Goal: Communication & Community: Answer question/provide support

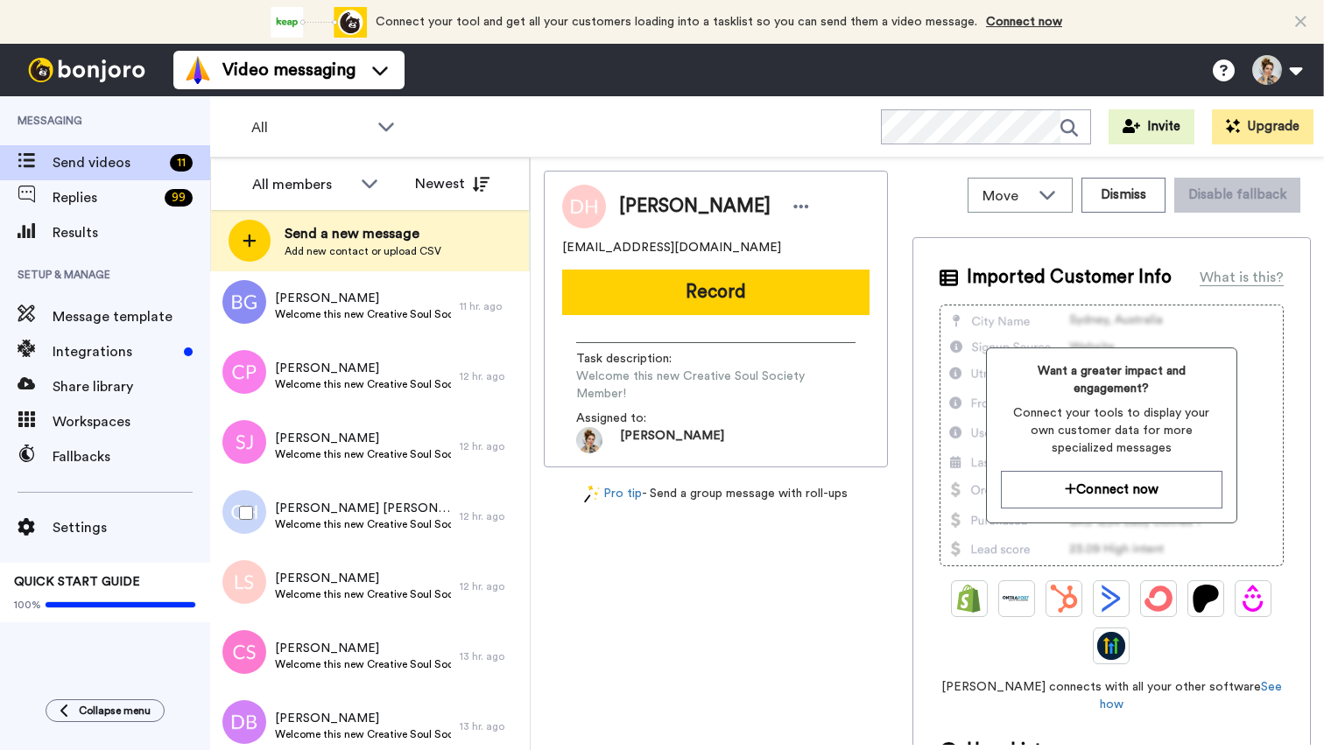
scroll to position [327, 0]
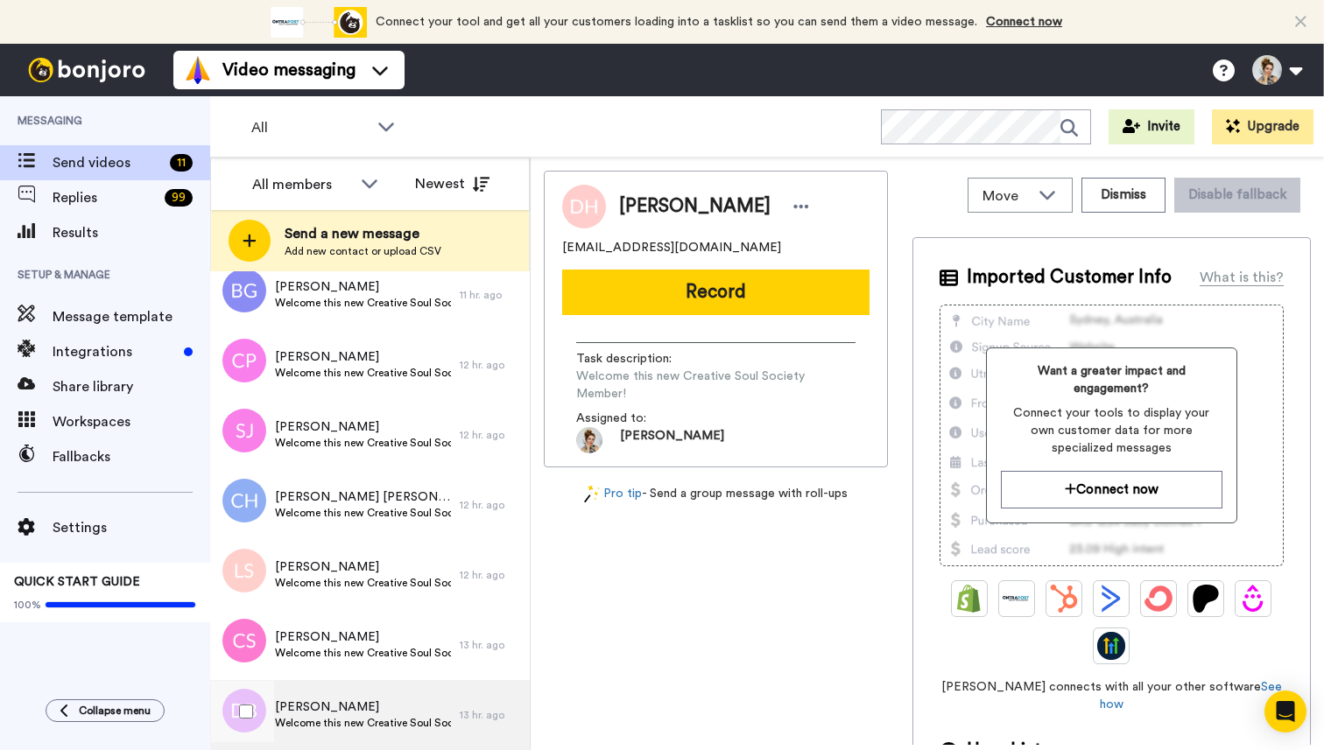
click at [360, 717] on span "Welcome this new Creative Soul Society Member!" at bounding box center [363, 723] width 176 height 14
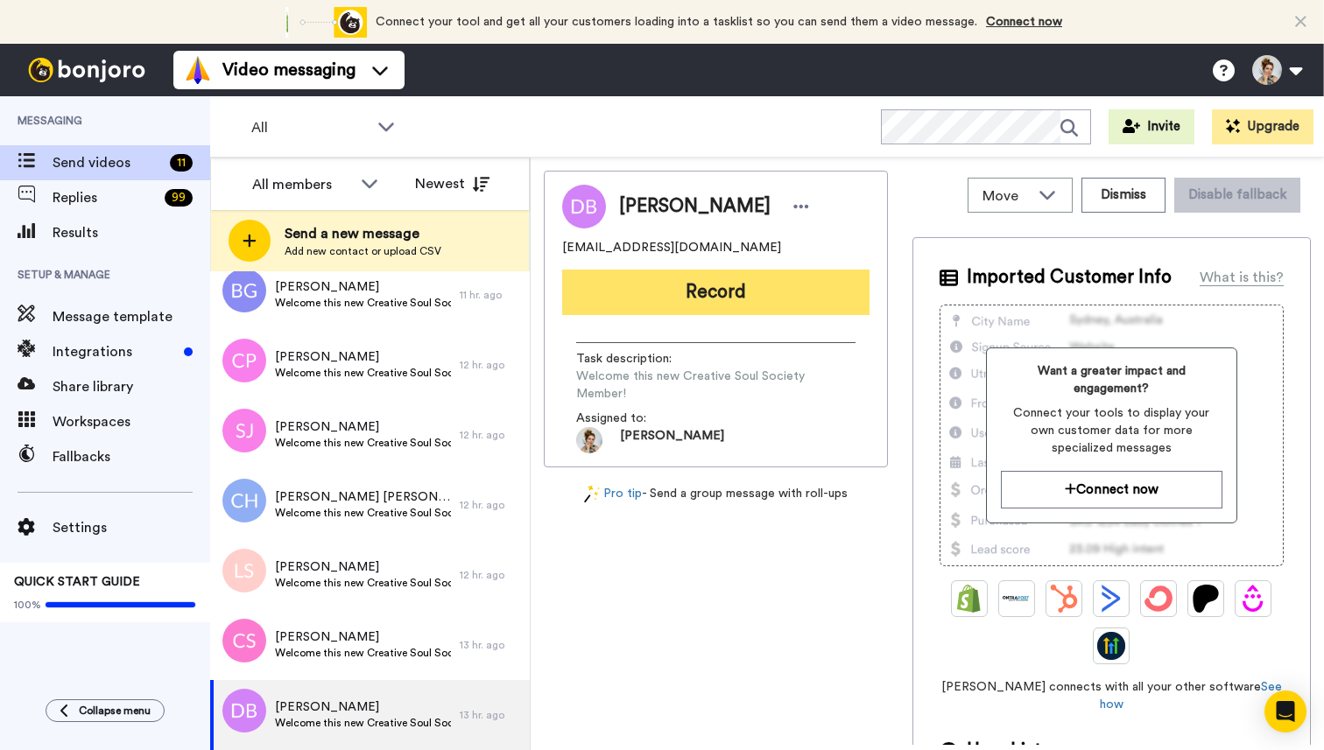
click at [733, 289] on button "Record" at bounding box center [715, 293] width 307 height 46
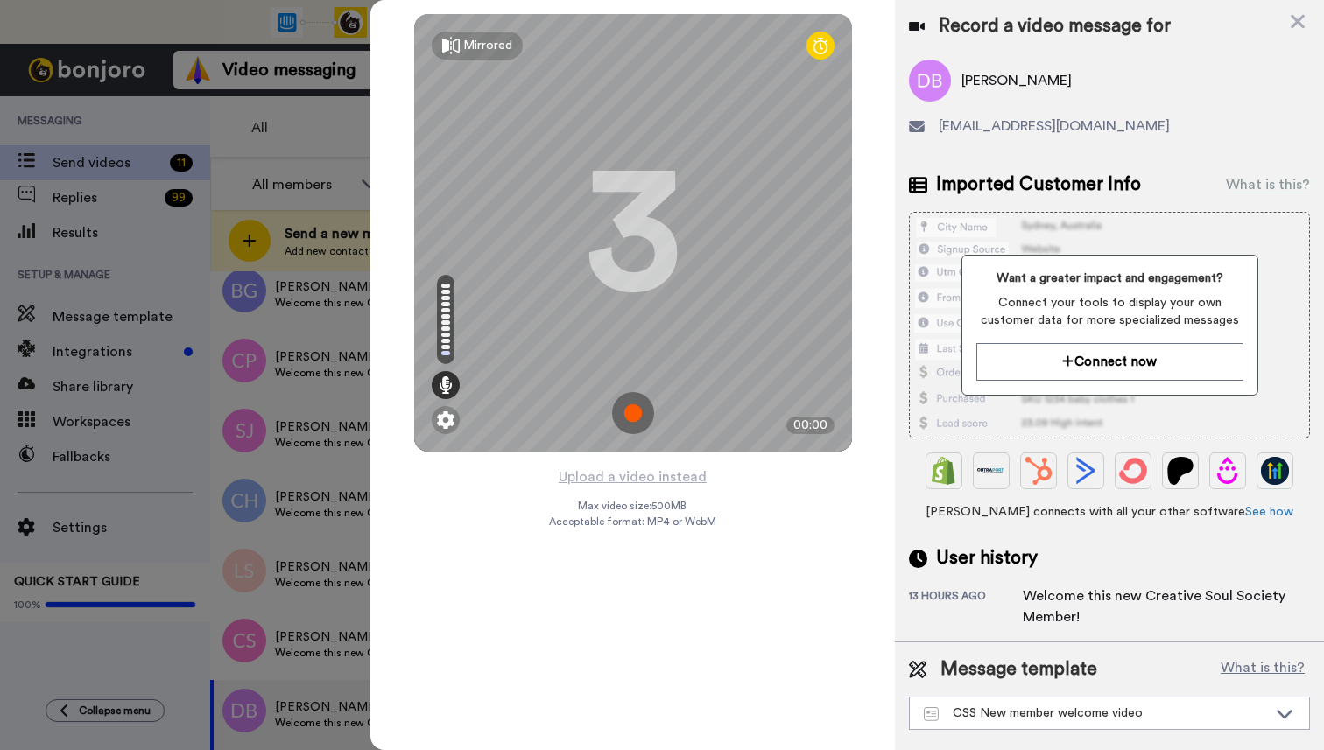
click at [633, 415] on img at bounding box center [633, 413] width 42 height 42
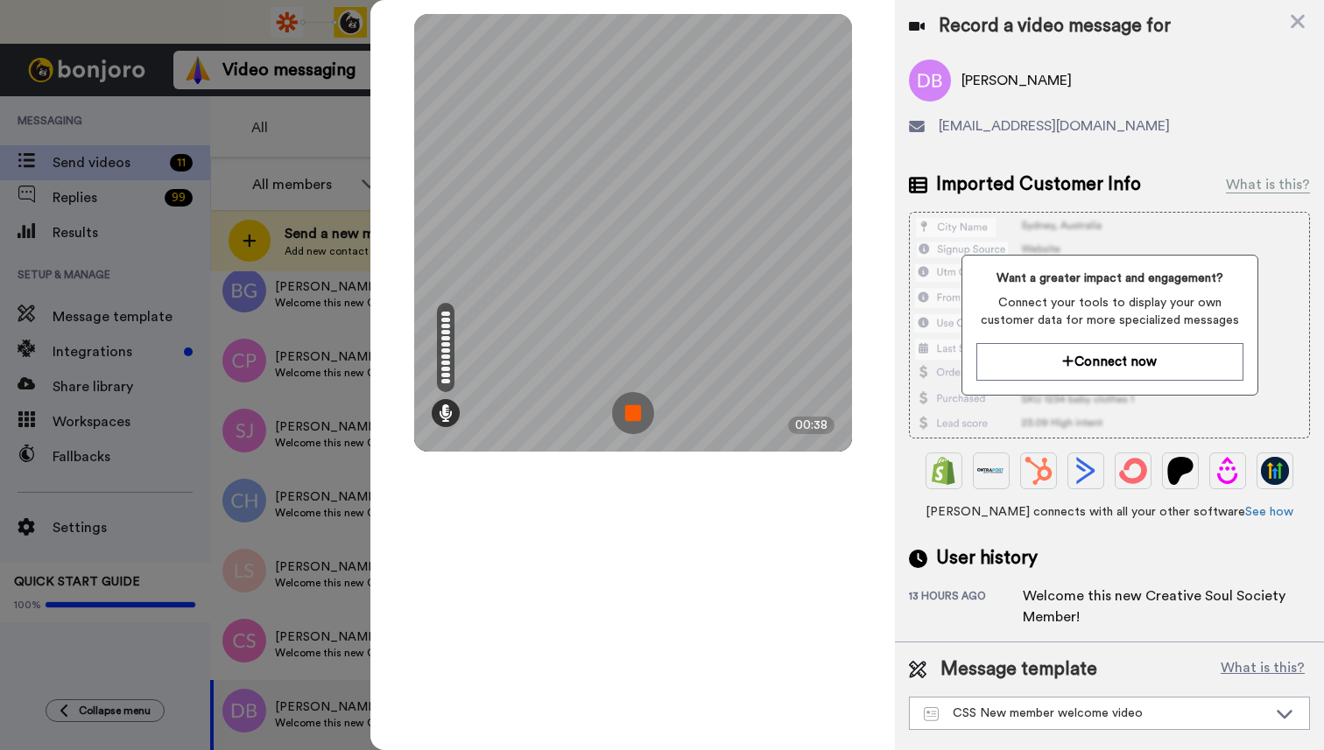
click at [633, 415] on img at bounding box center [633, 413] width 42 height 42
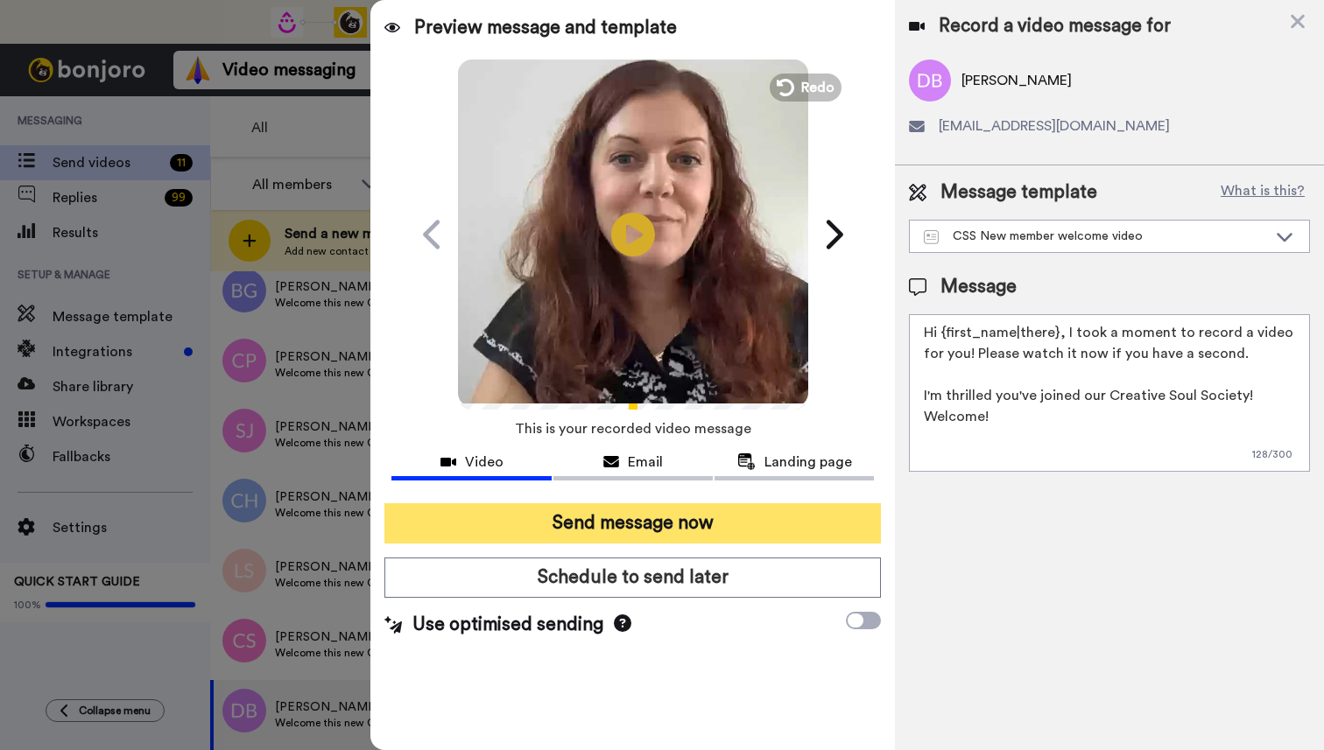
click at [683, 522] on button "Send message now" at bounding box center [632, 523] width 496 height 40
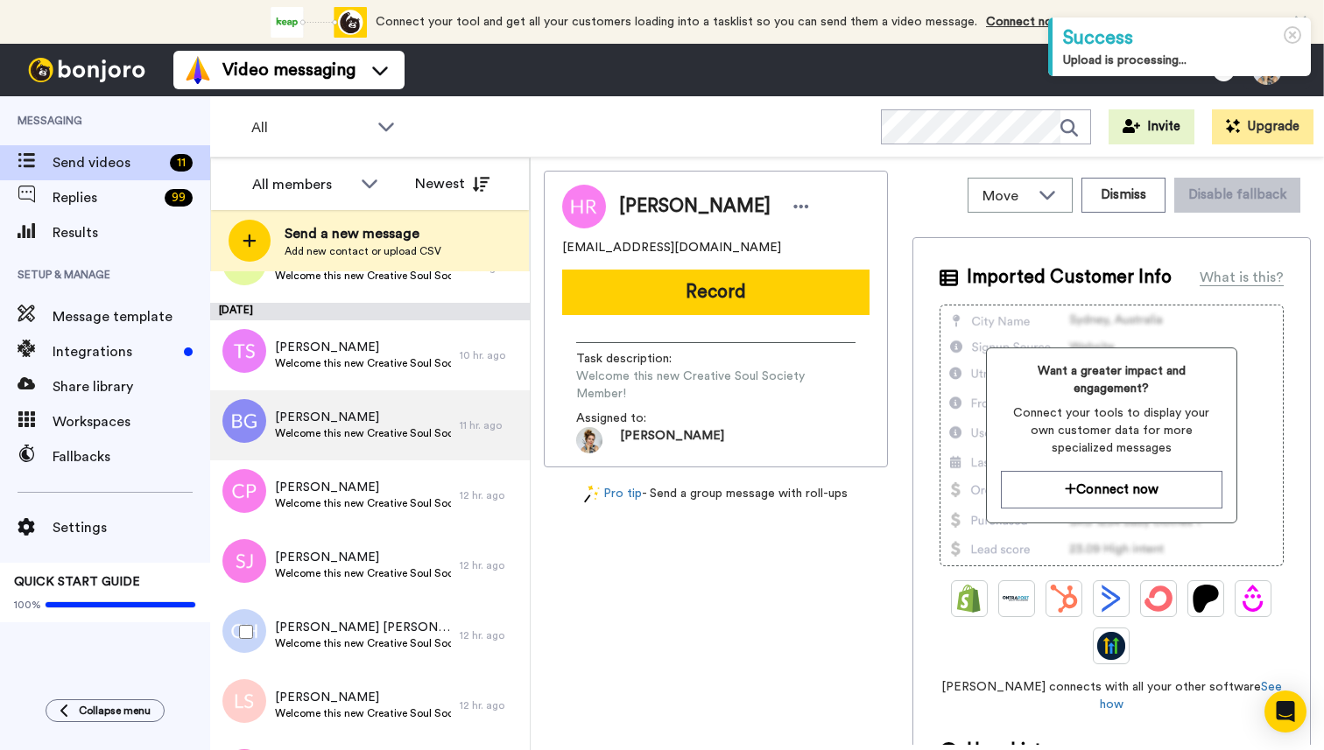
scroll to position [257, 0]
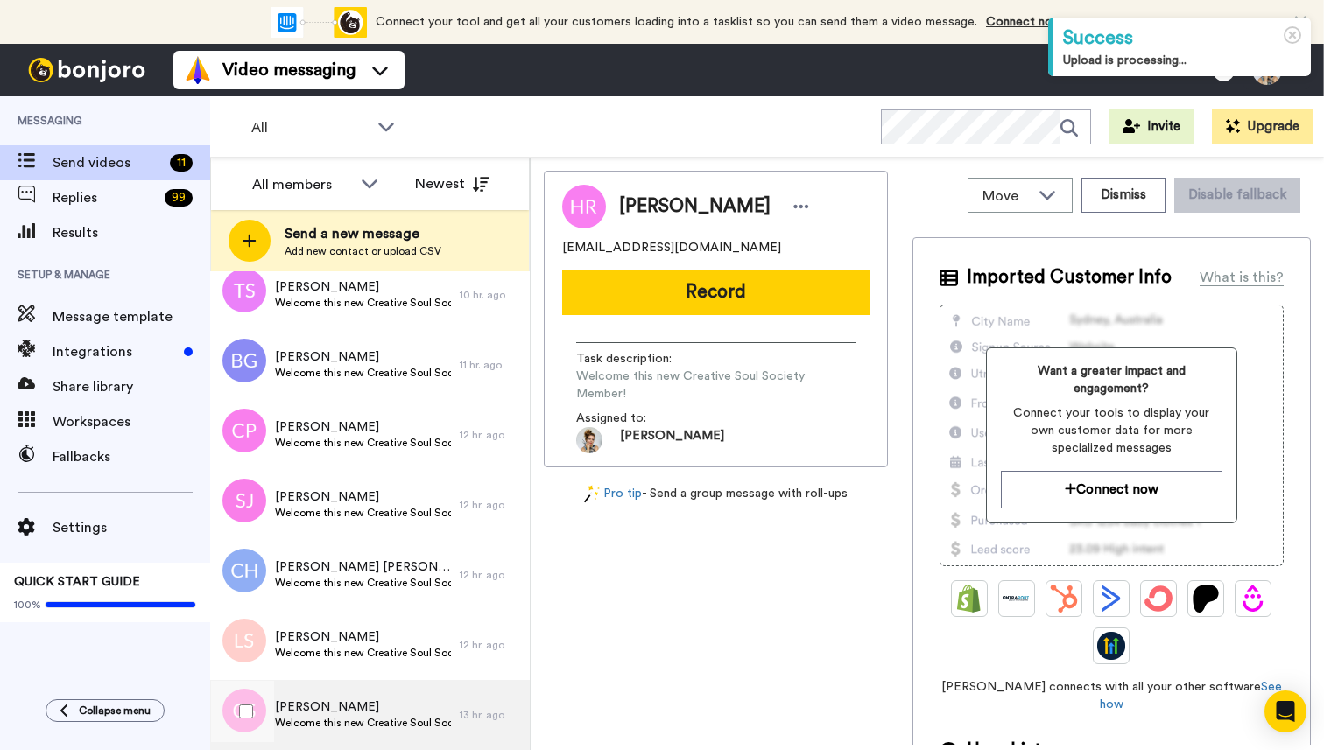
click at [364, 716] on span "Welcome this new Creative Soul Society Member!" at bounding box center [363, 723] width 176 height 14
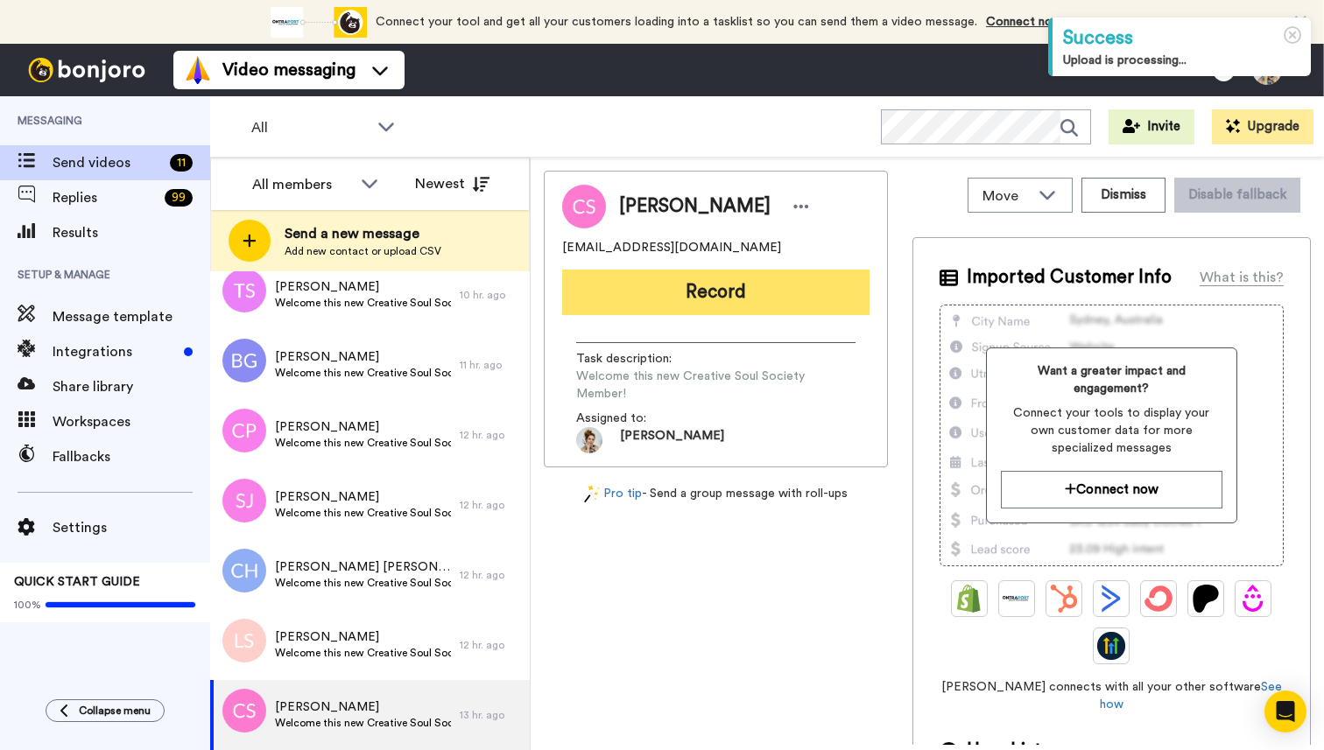
click at [712, 292] on button "Record" at bounding box center [715, 293] width 307 height 46
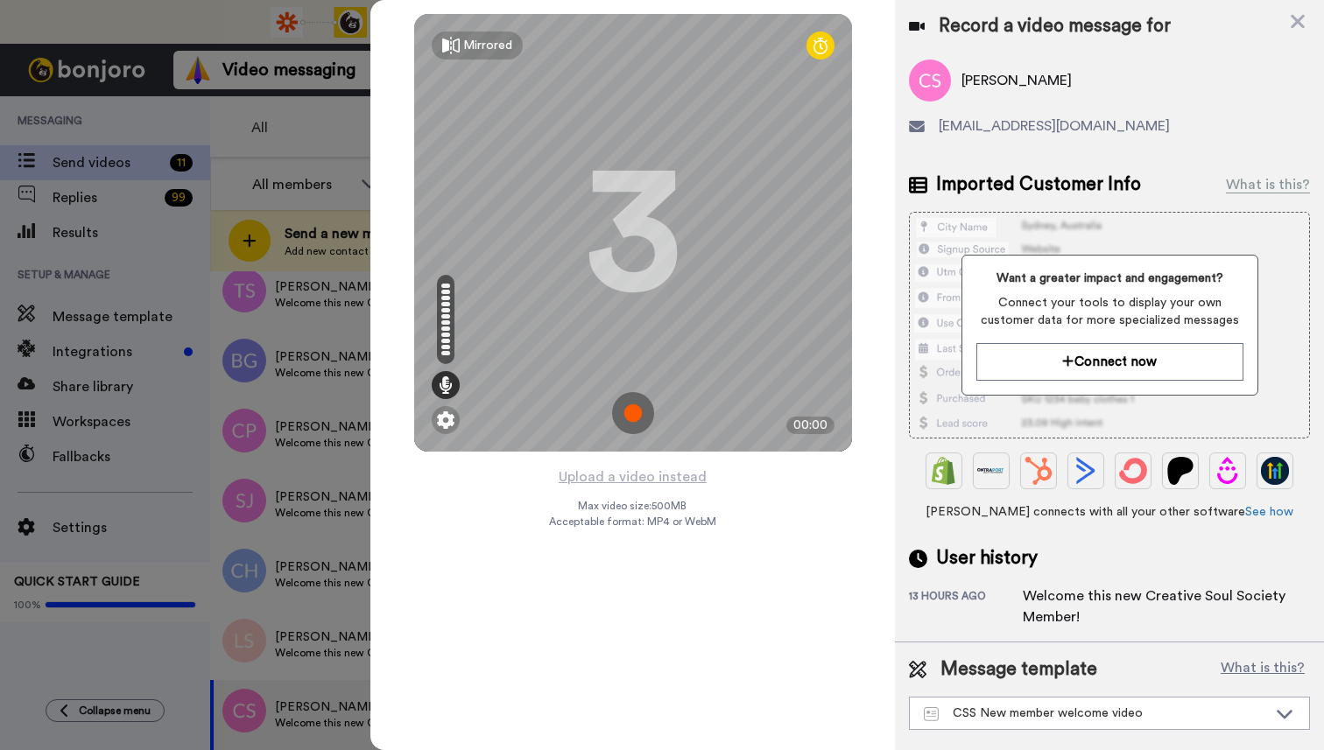
click at [633, 419] on img at bounding box center [633, 413] width 42 height 42
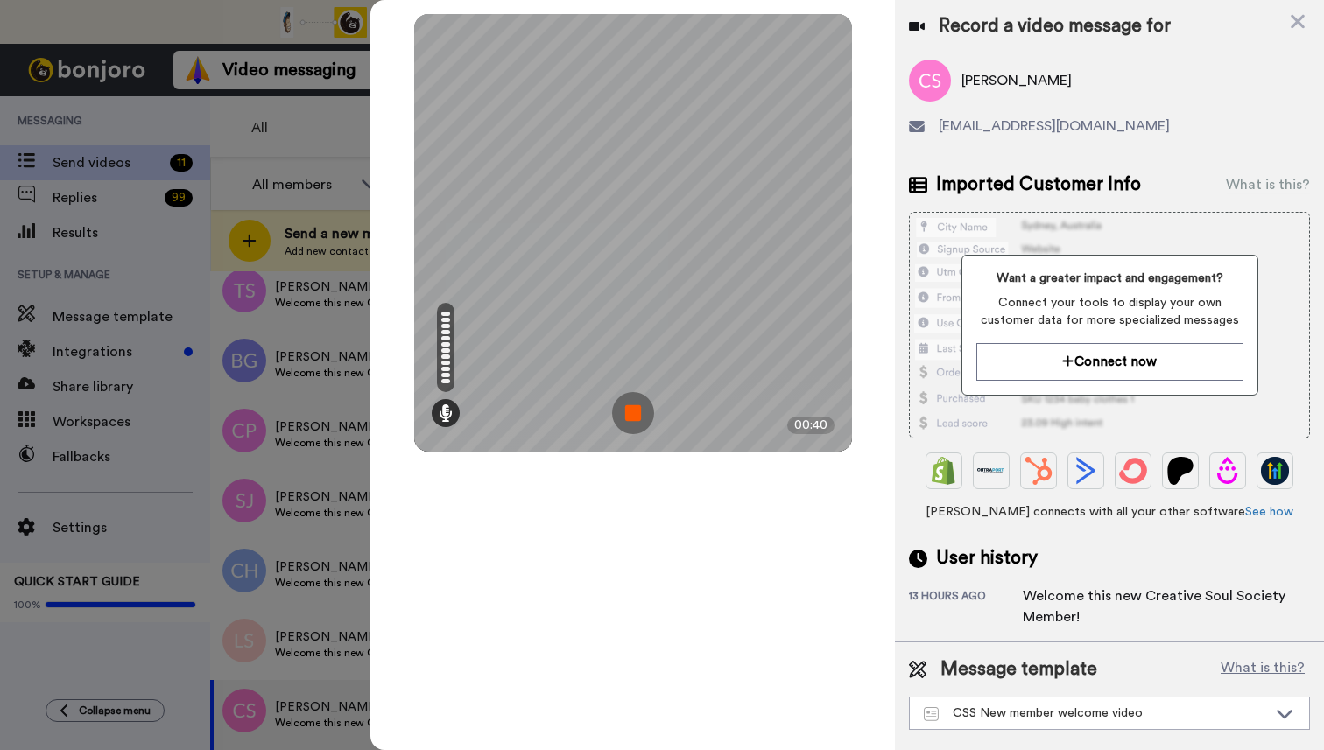
click at [639, 416] on img at bounding box center [633, 413] width 42 height 42
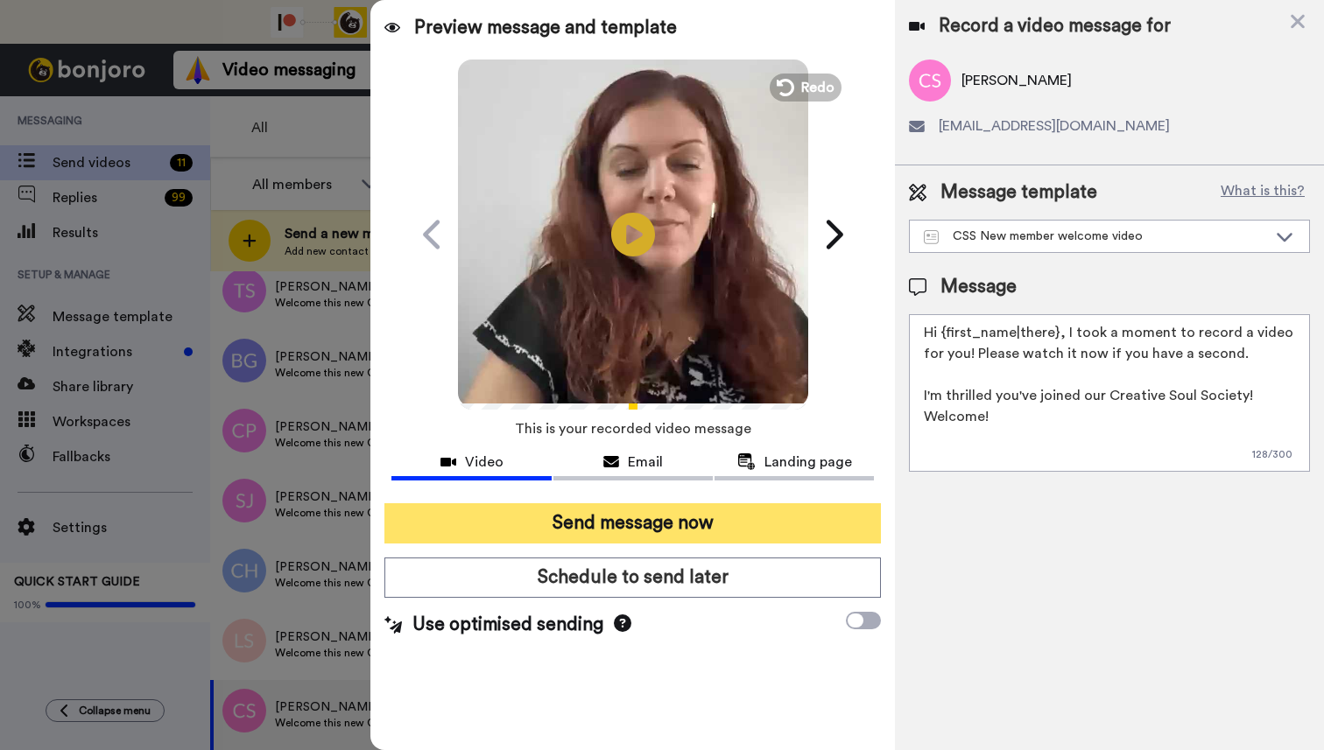
click at [630, 529] on button "Send message now" at bounding box center [632, 523] width 496 height 40
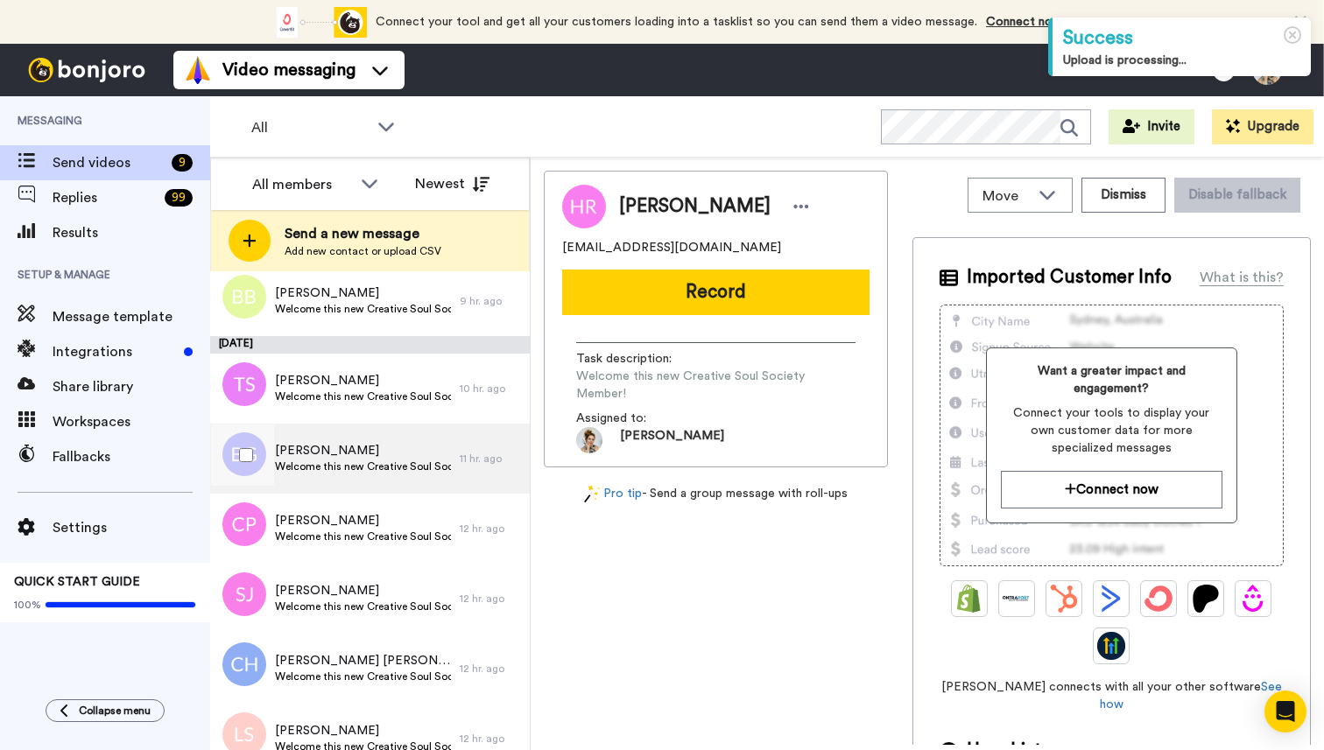
scroll to position [186, 0]
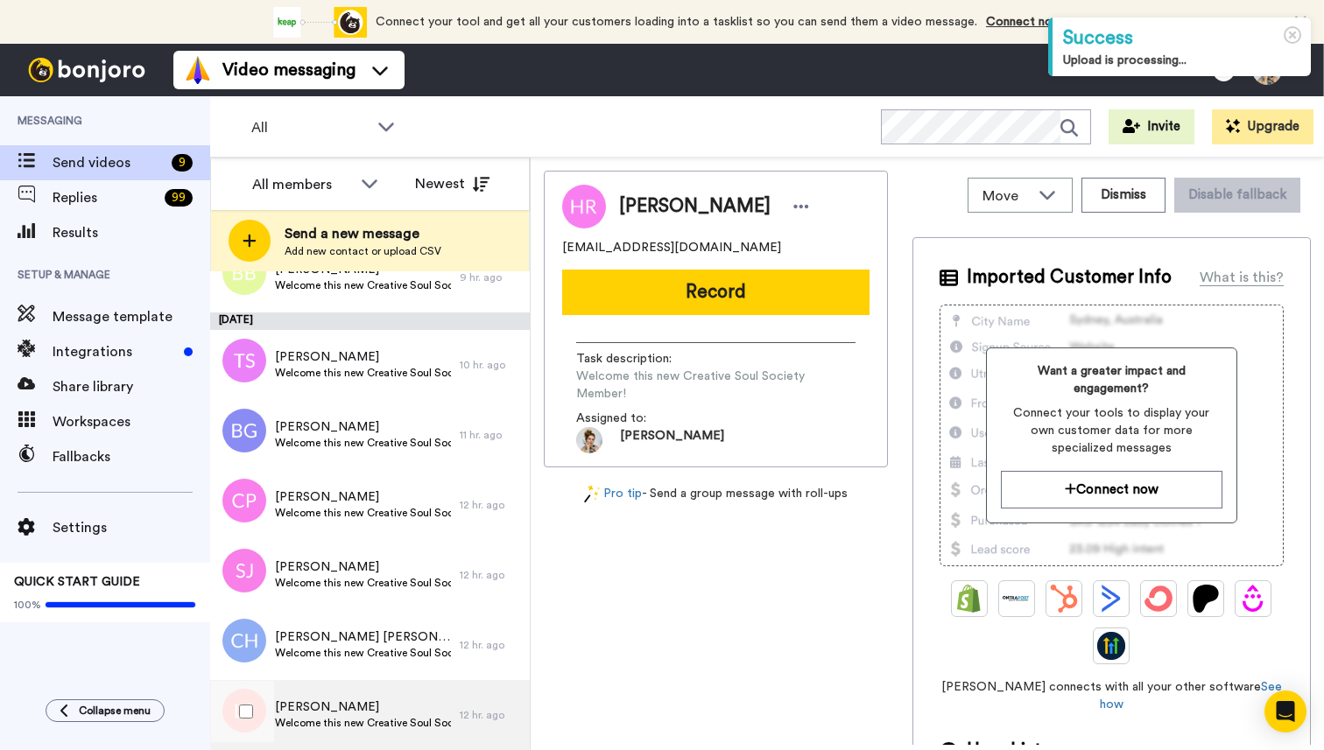
click at [363, 713] on span "Laneigha Shuman" at bounding box center [363, 708] width 176 height 18
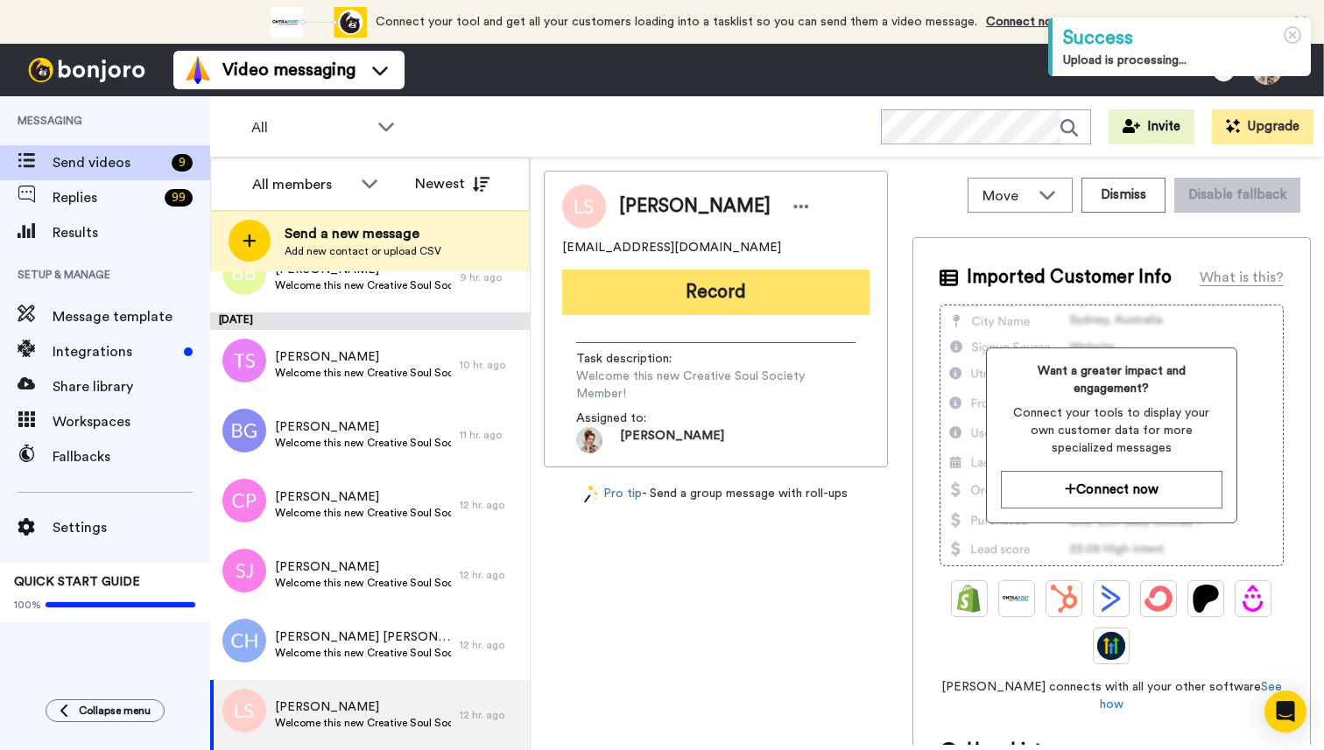
click at [707, 299] on button "Record" at bounding box center [715, 293] width 307 height 46
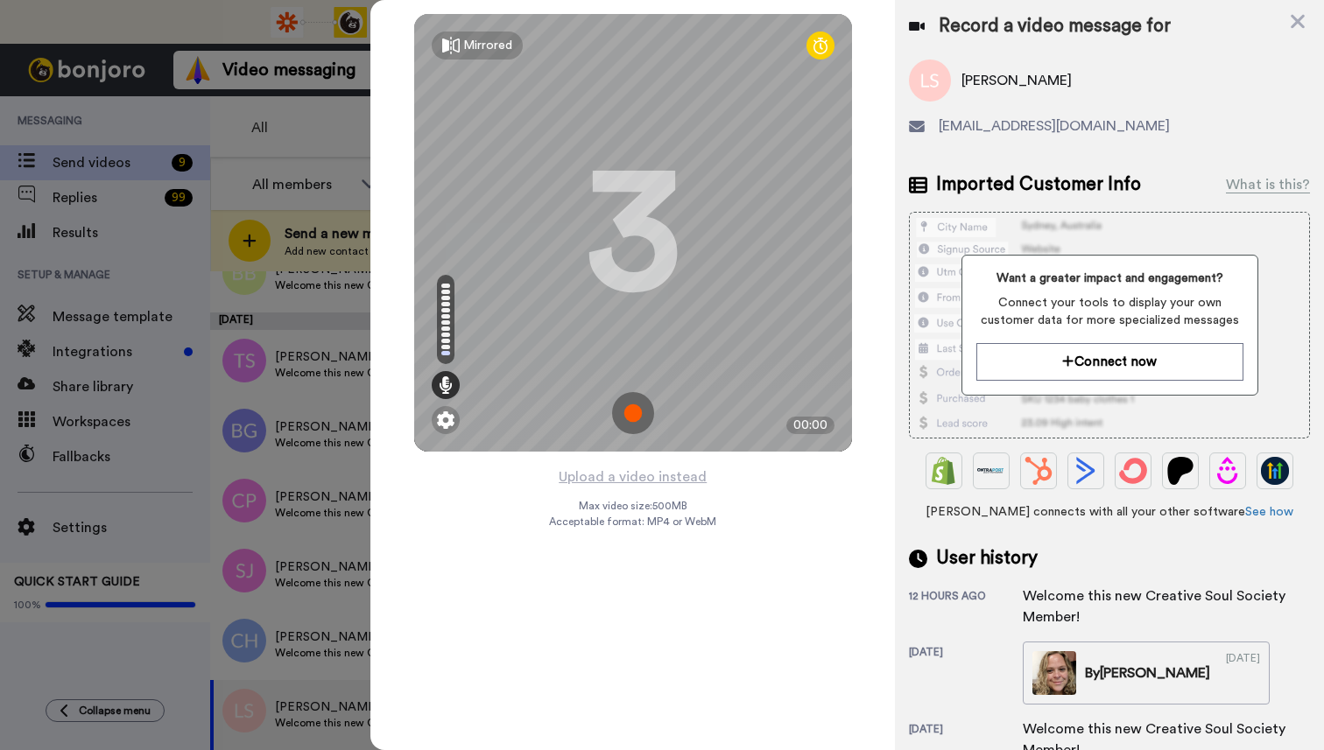
click at [636, 412] on img at bounding box center [633, 413] width 42 height 42
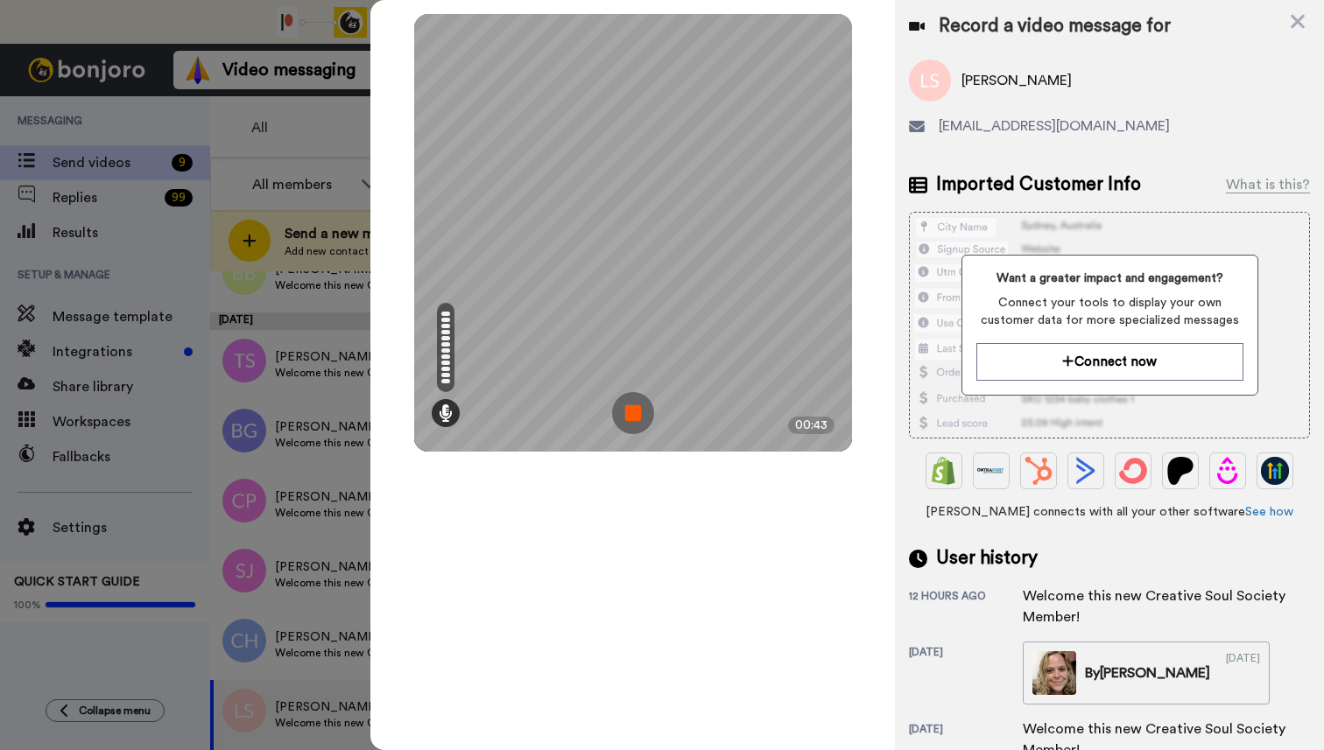
click at [635, 412] on img at bounding box center [633, 413] width 42 height 42
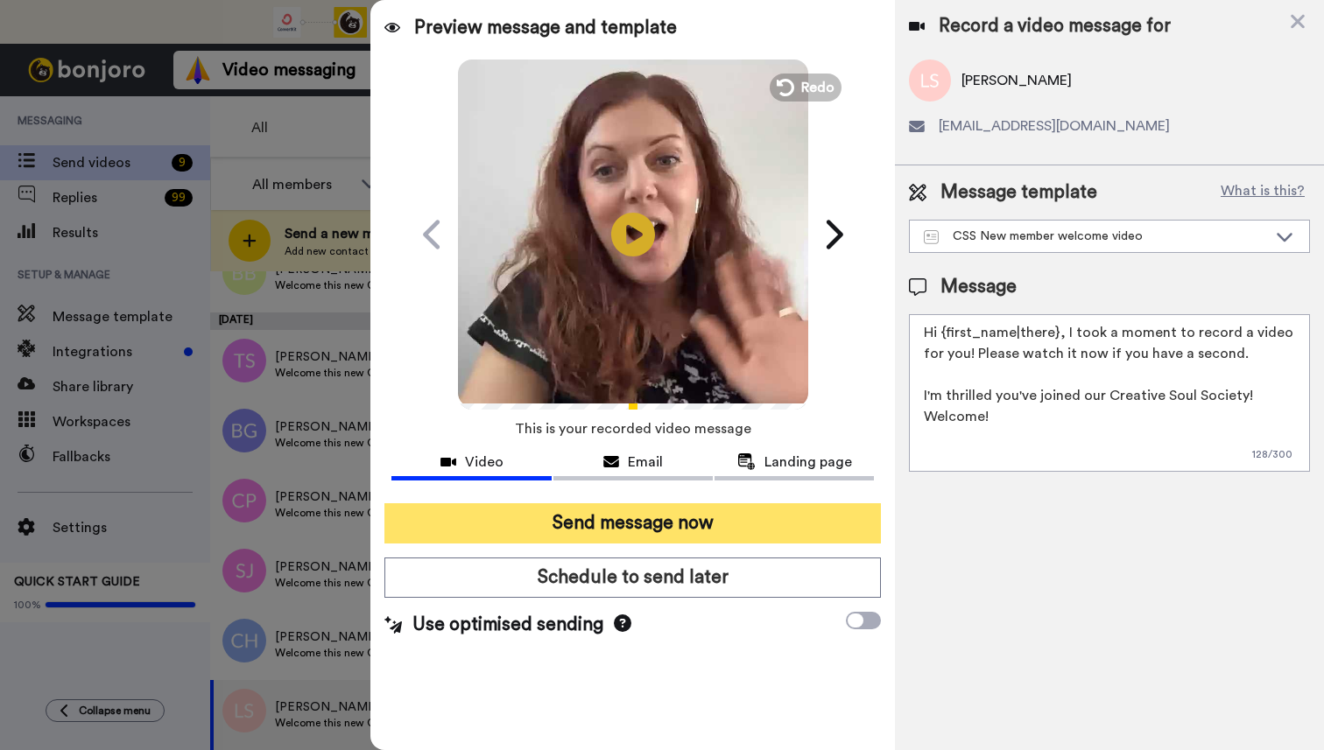
click at [661, 528] on button "Send message now" at bounding box center [632, 523] width 496 height 40
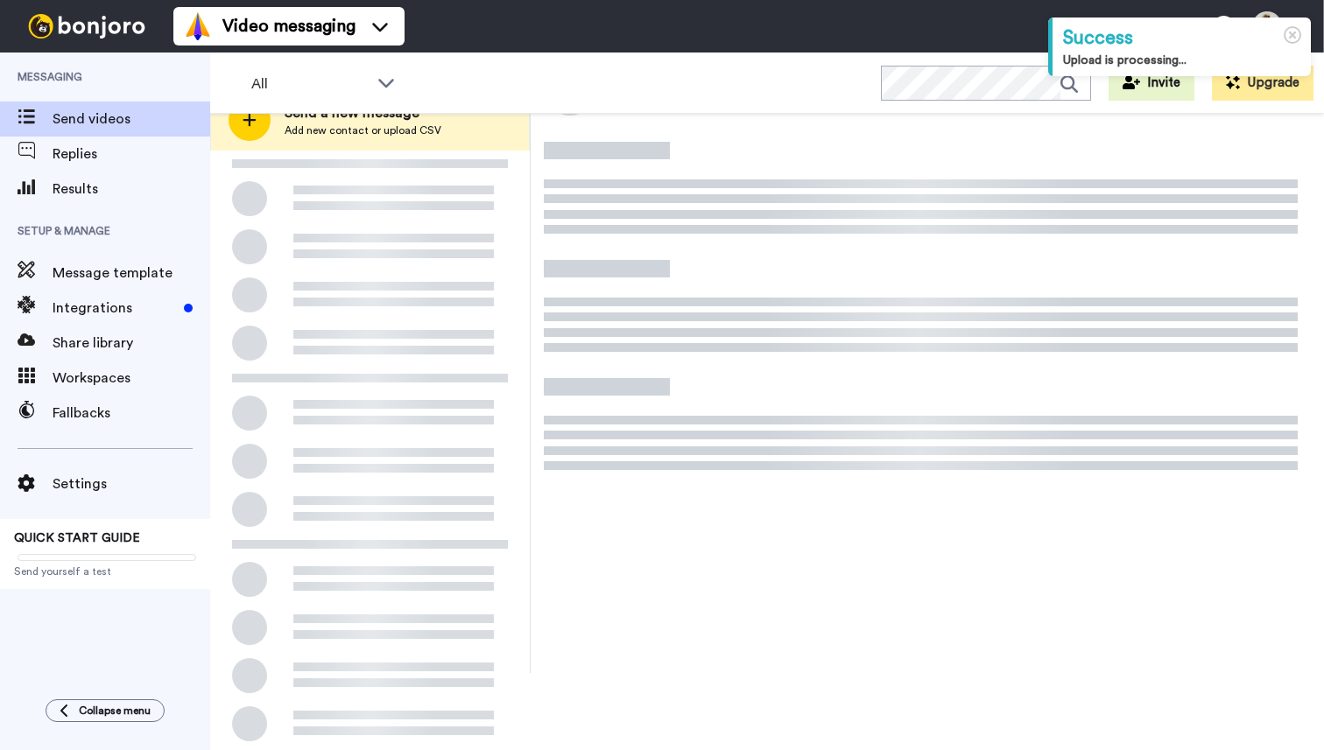
scroll to position [121, 0]
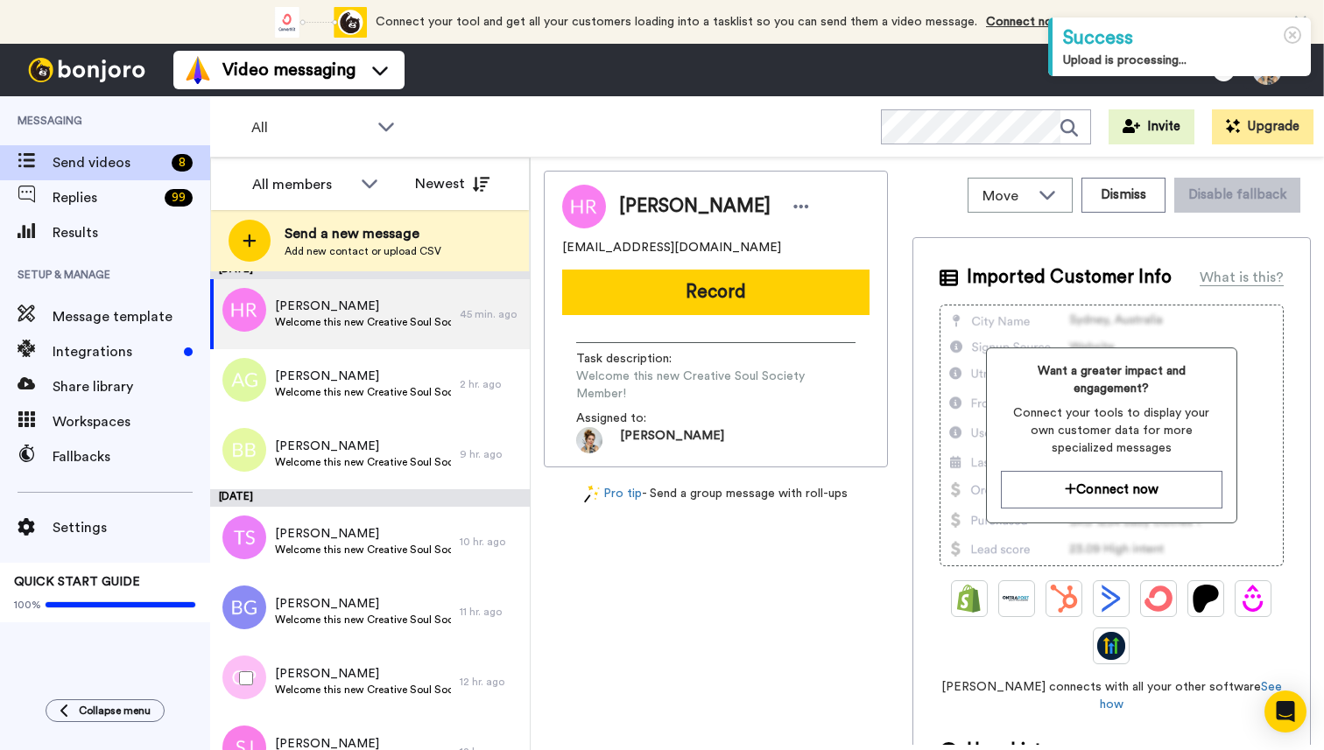
scroll to position [116, 0]
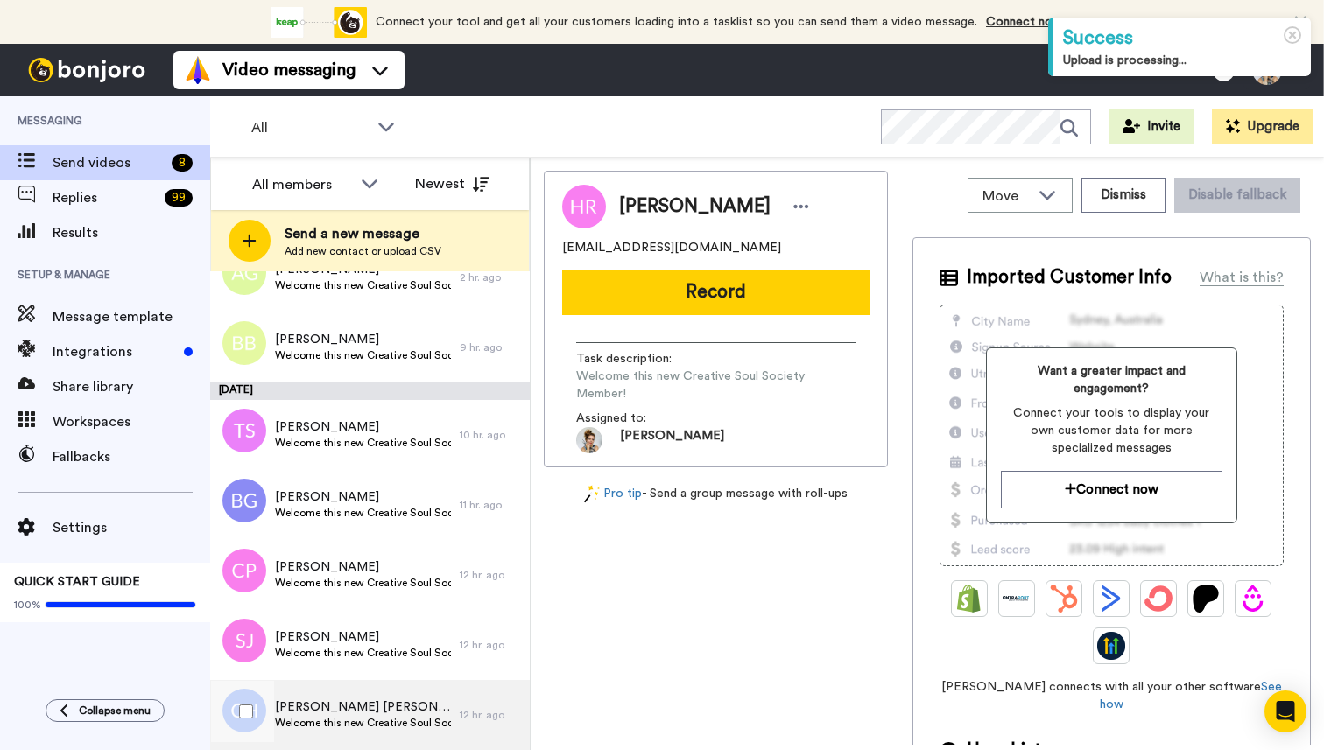
click at [385, 716] on span "Welcome this new Creative Soul Society Member!" at bounding box center [363, 723] width 176 height 14
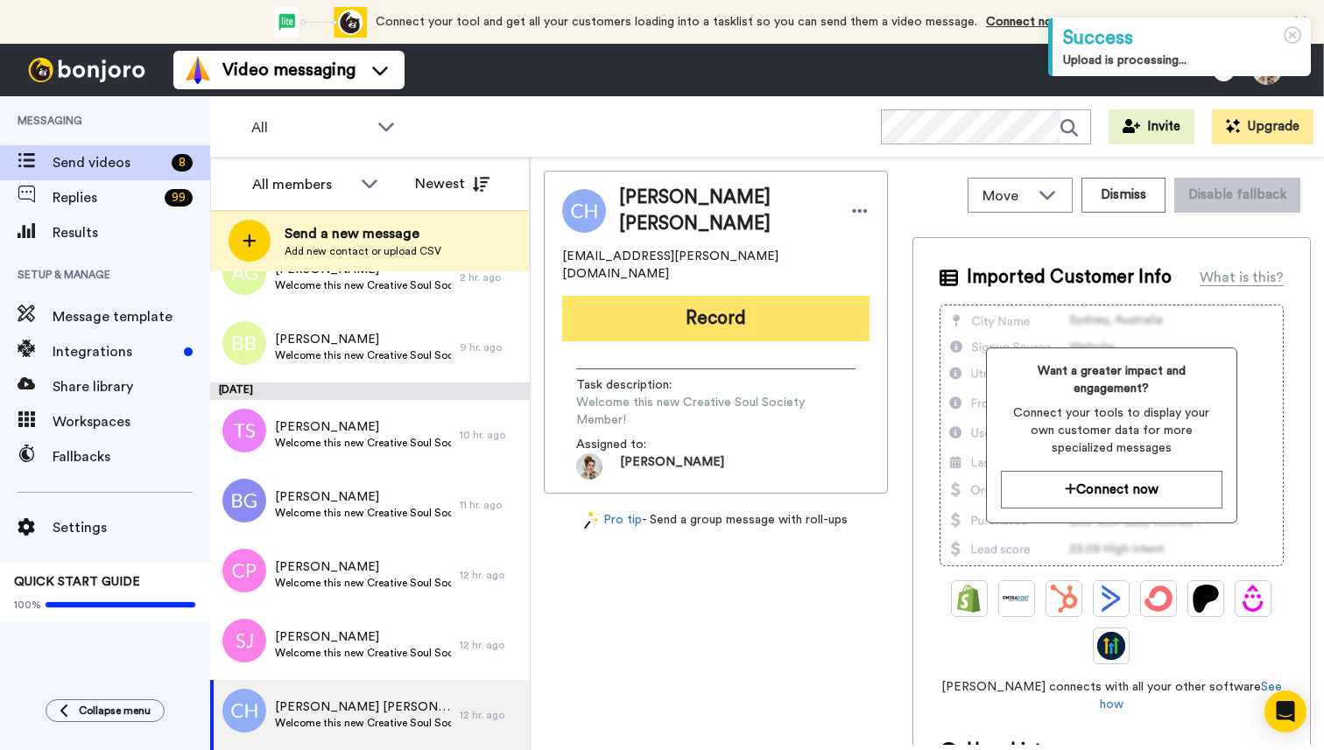
click at [732, 296] on button "Record" at bounding box center [715, 319] width 307 height 46
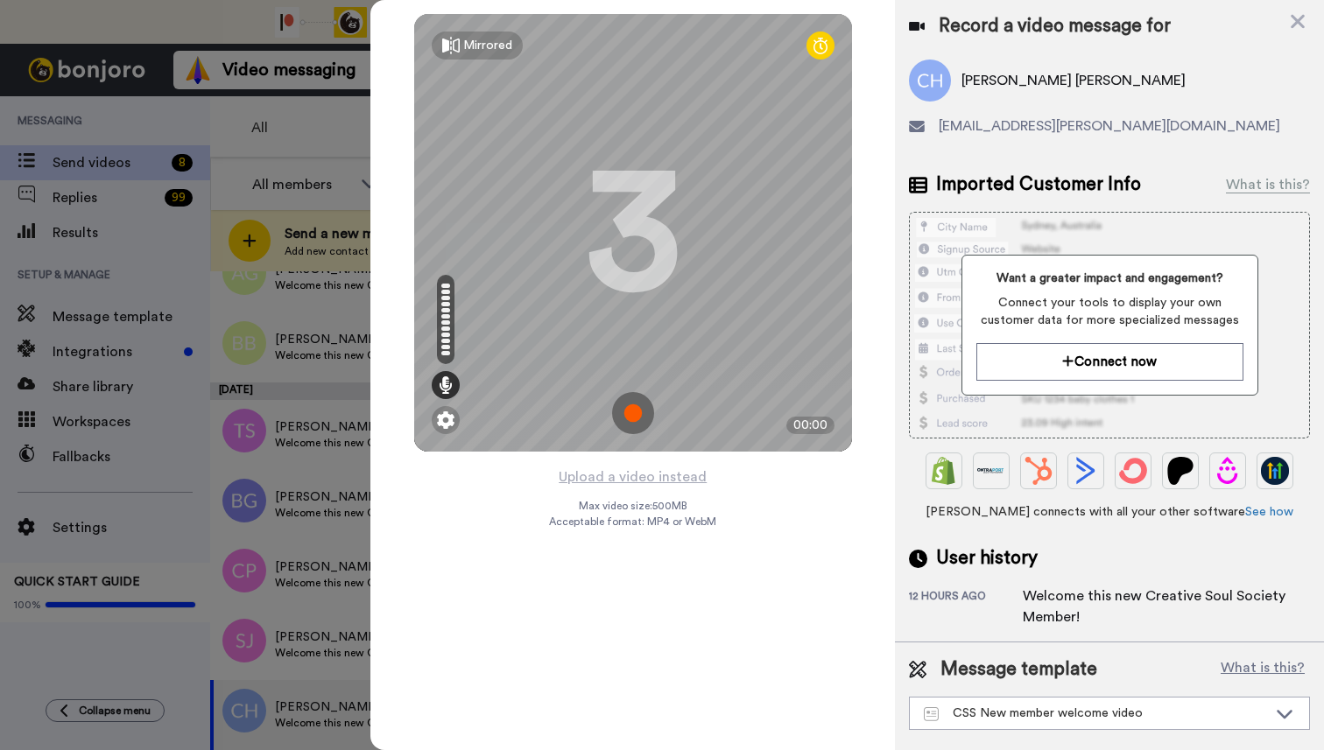
click at [634, 412] on img at bounding box center [633, 413] width 42 height 42
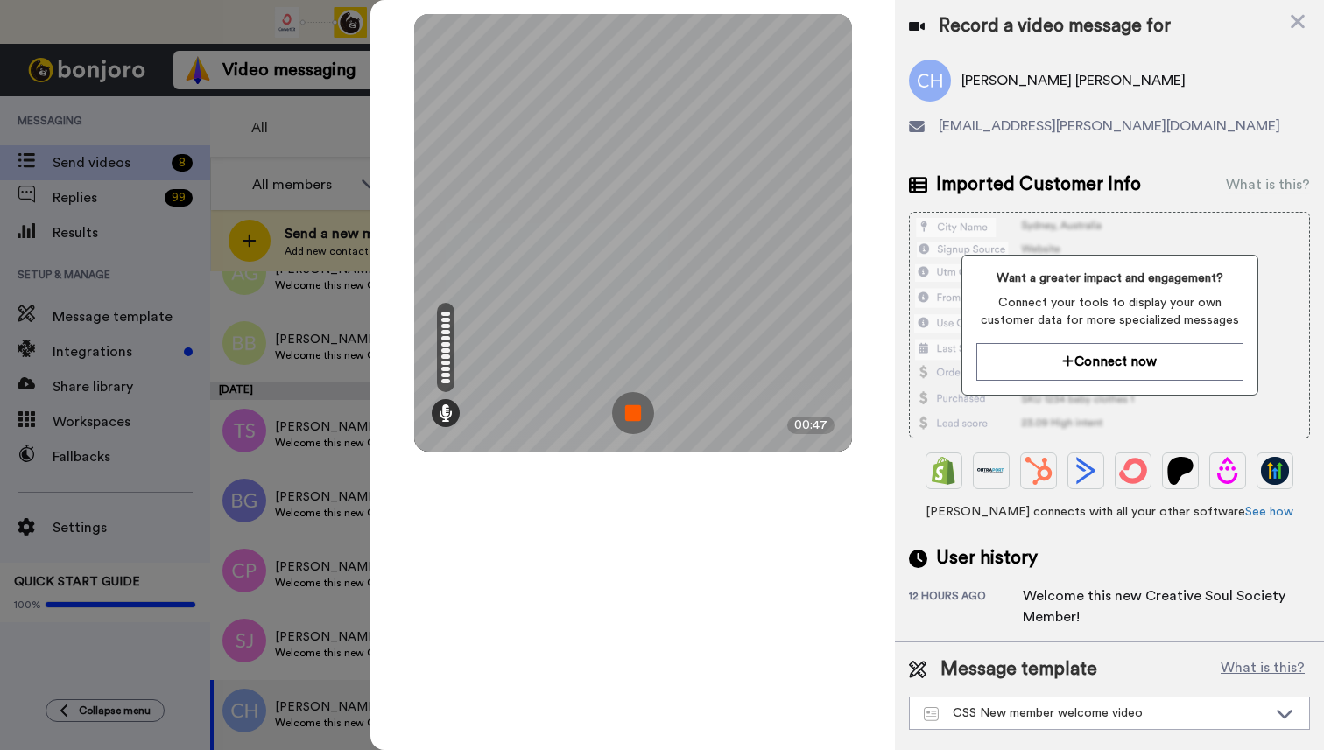
click at [634, 415] on img at bounding box center [633, 413] width 42 height 42
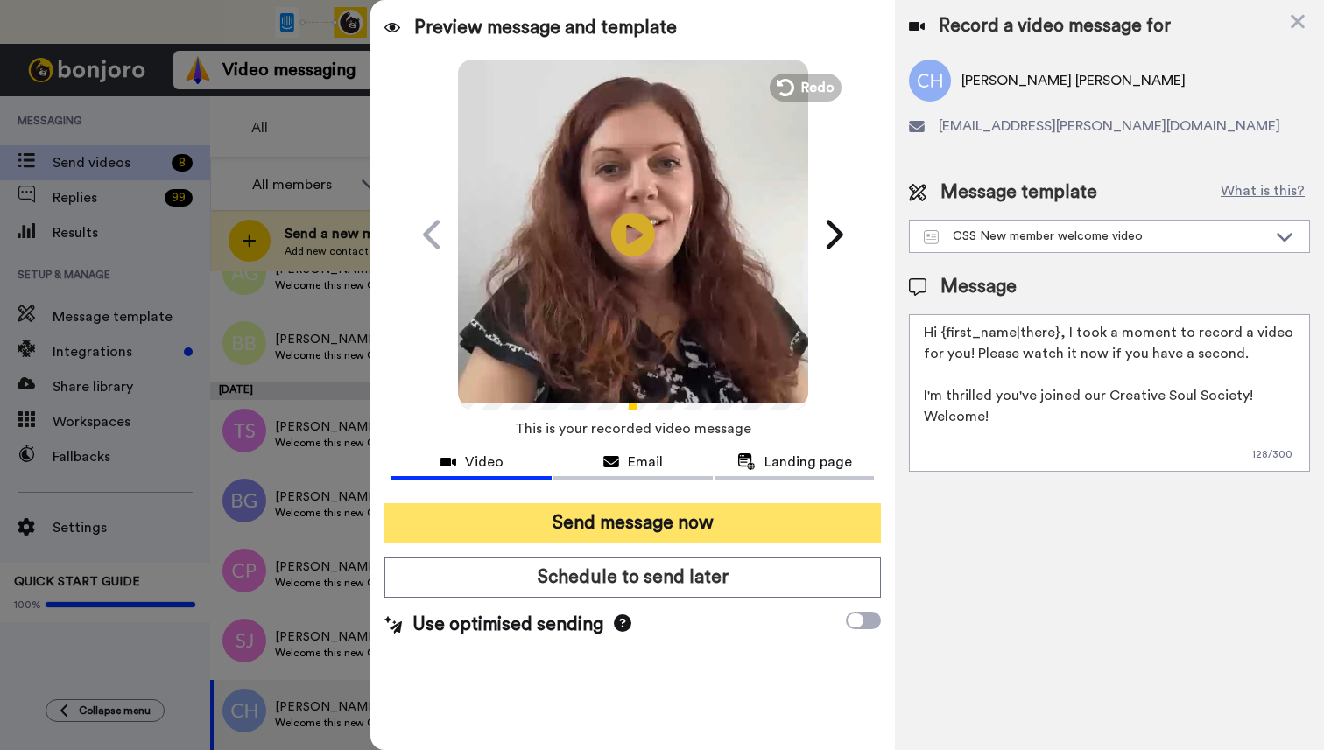
click at [588, 527] on button "Send message now" at bounding box center [632, 523] width 496 height 40
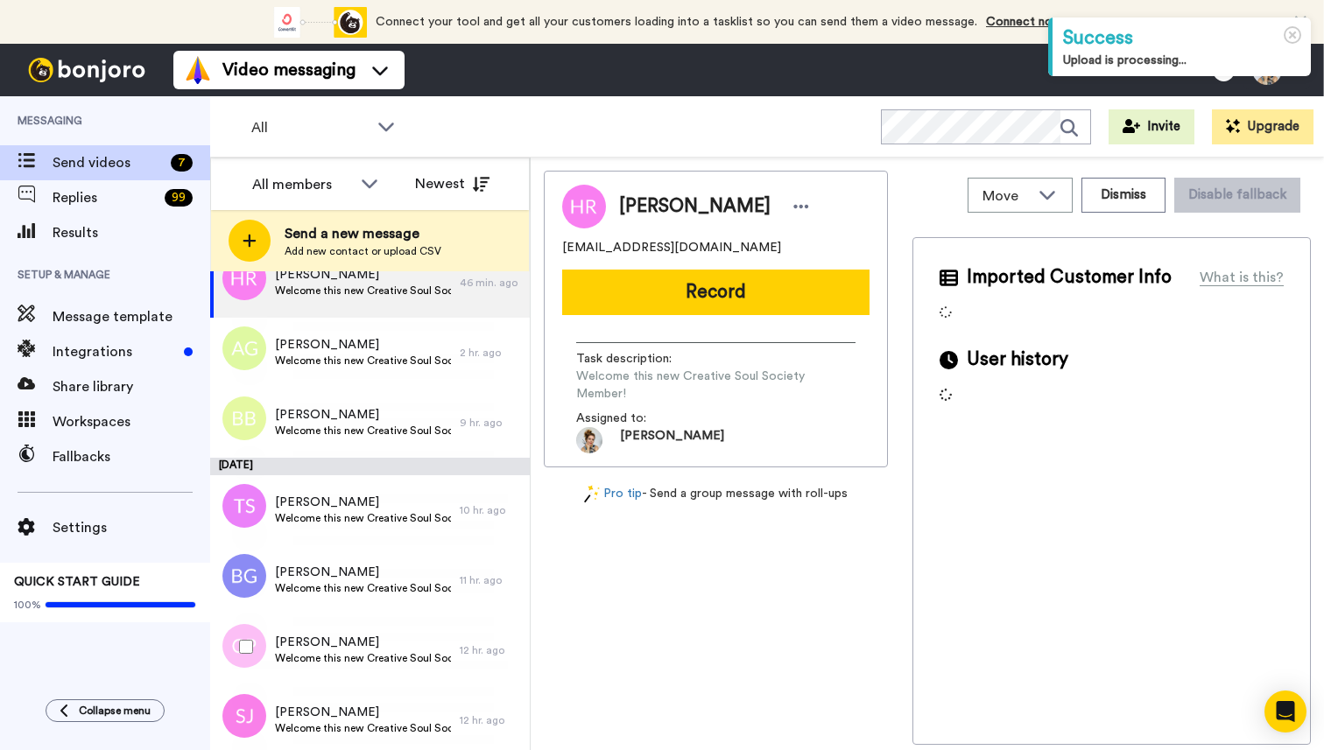
scroll to position [46, 0]
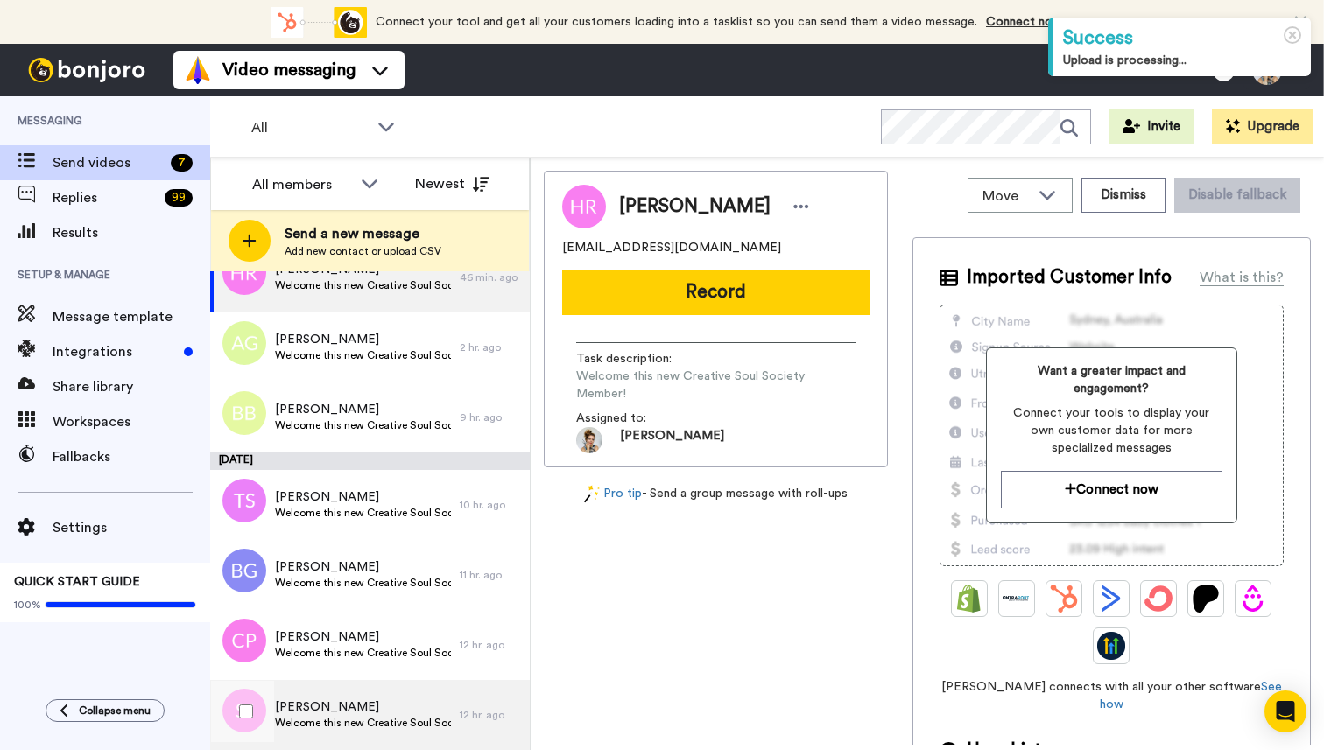
click at [326, 721] on span "Welcome this new Creative Soul Society Member!" at bounding box center [363, 723] width 176 height 14
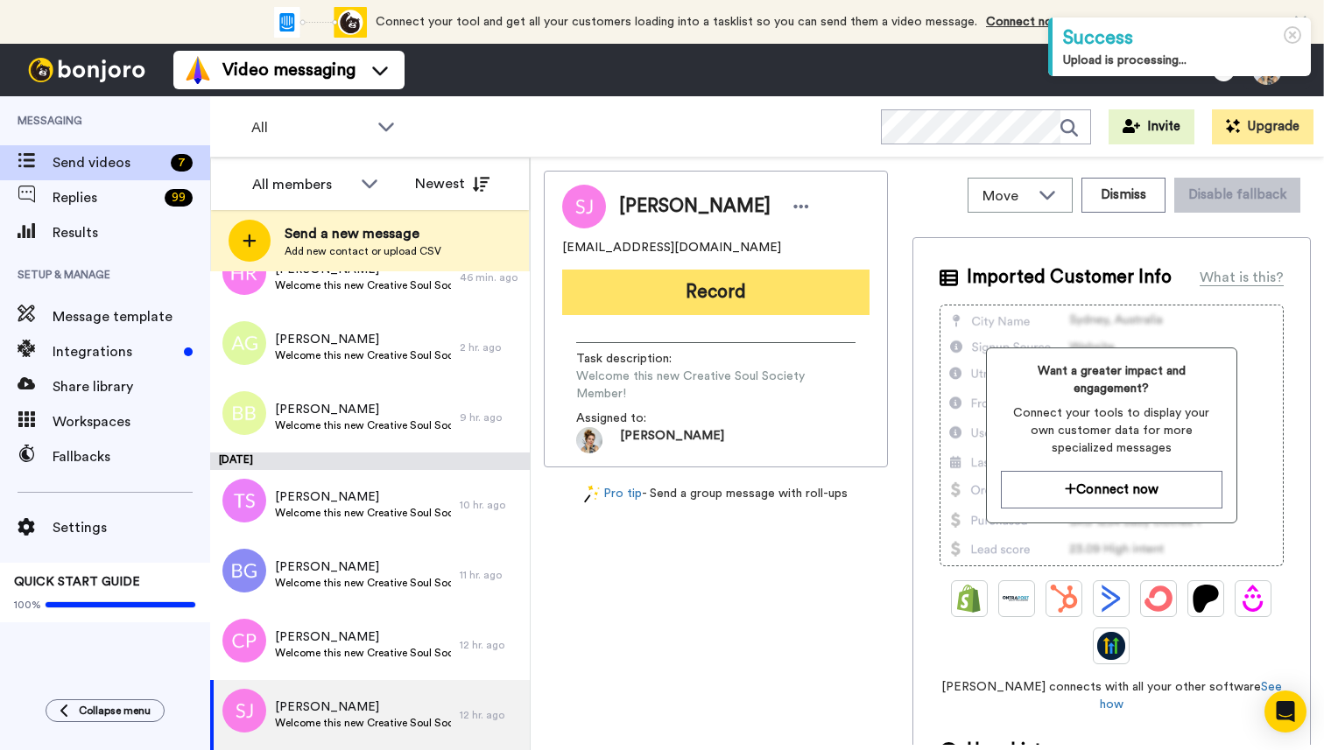
click at [712, 294] on button "Record" at bounding box center [715, 293] width 307 height 46
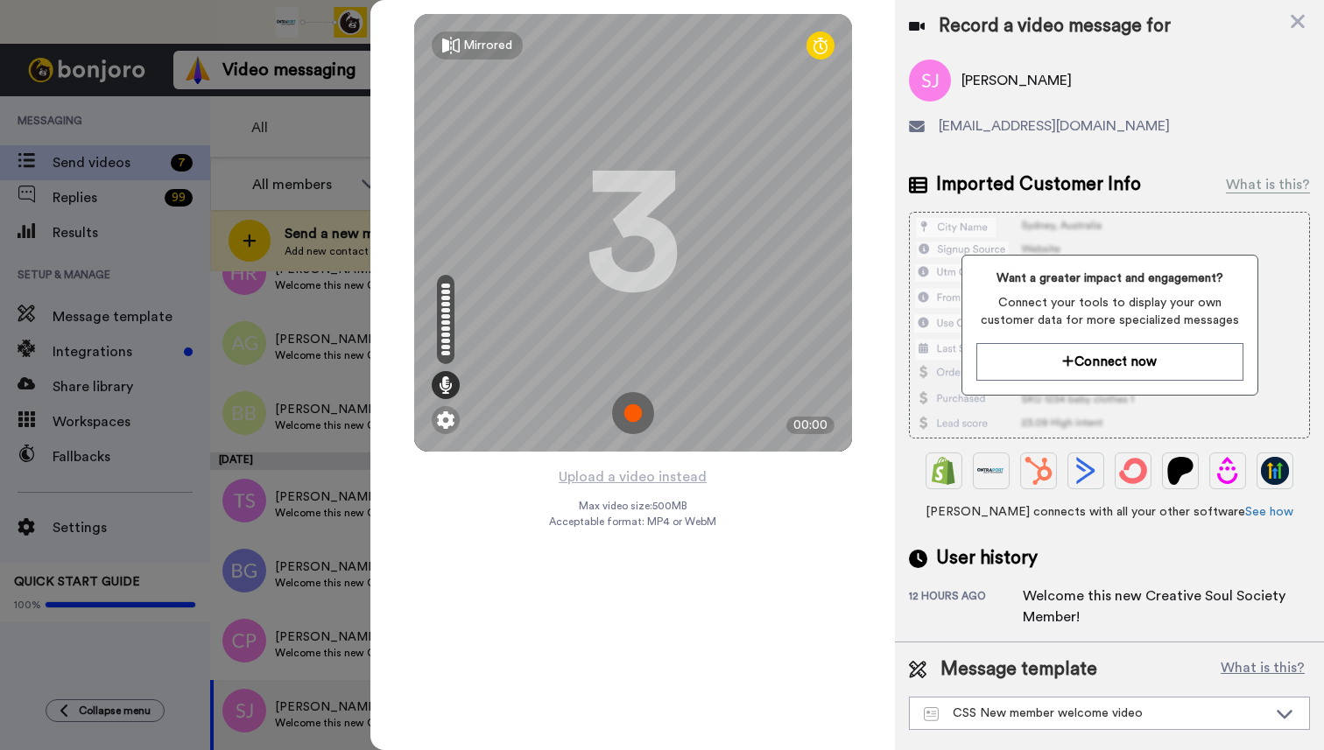
click at [629, 411] on img at bounding box center [633, 413] width 42 height 42
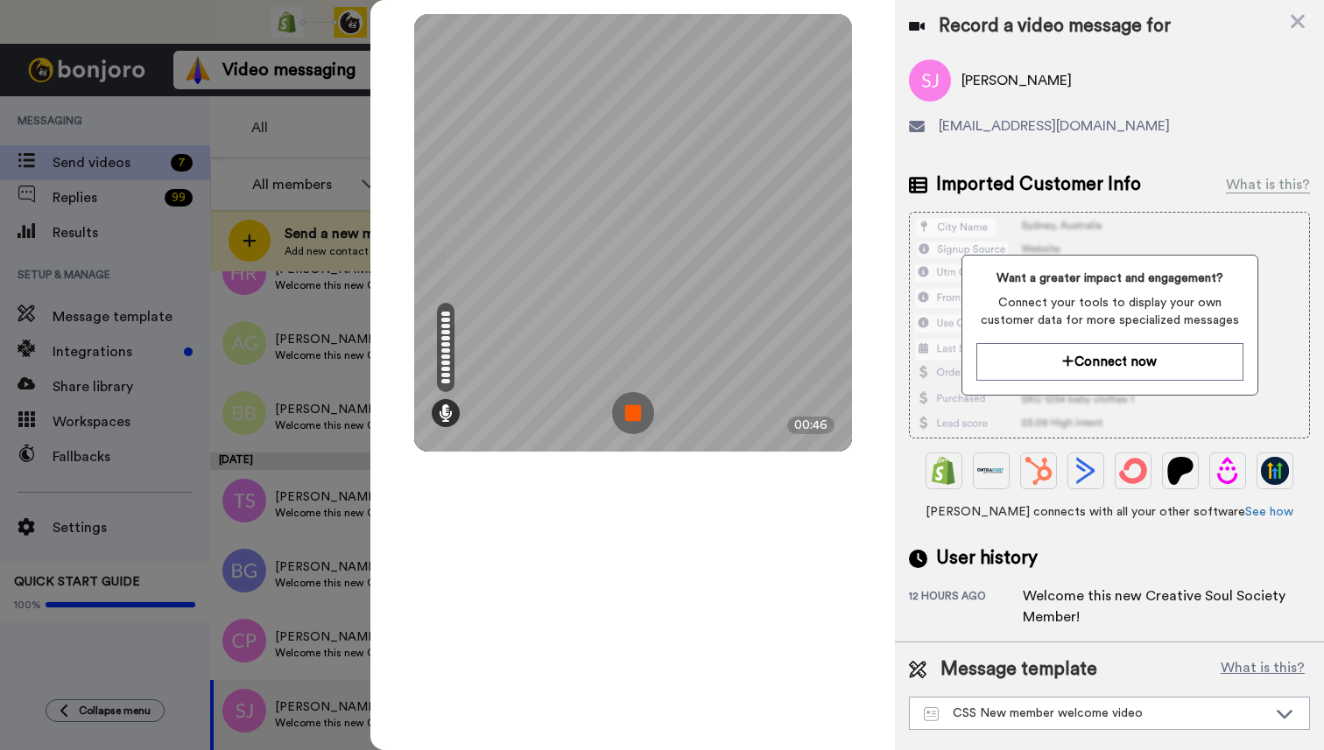
click at [633, 412] on img at bounding box center [633, 413] width 42 height 42
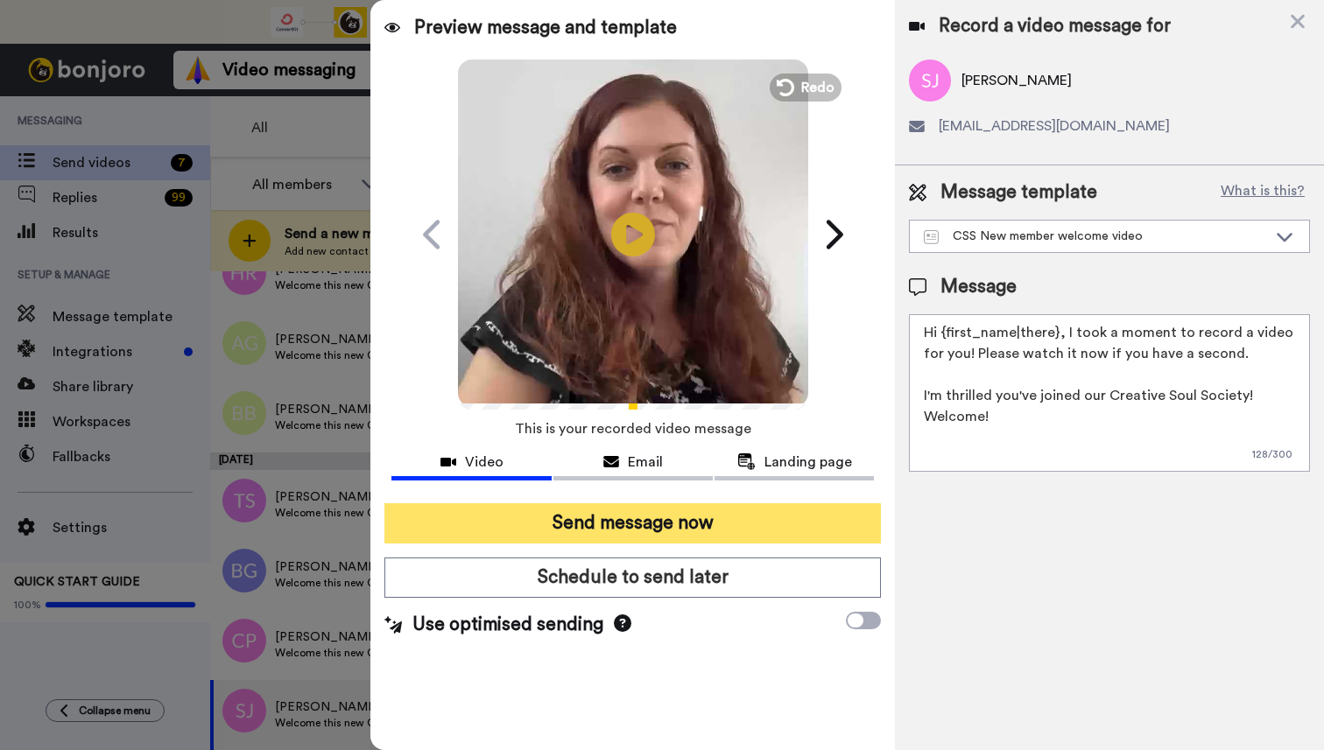
click at [607, 530] on button "Send message now" at bounding box center [632, 523] width 496 height 40
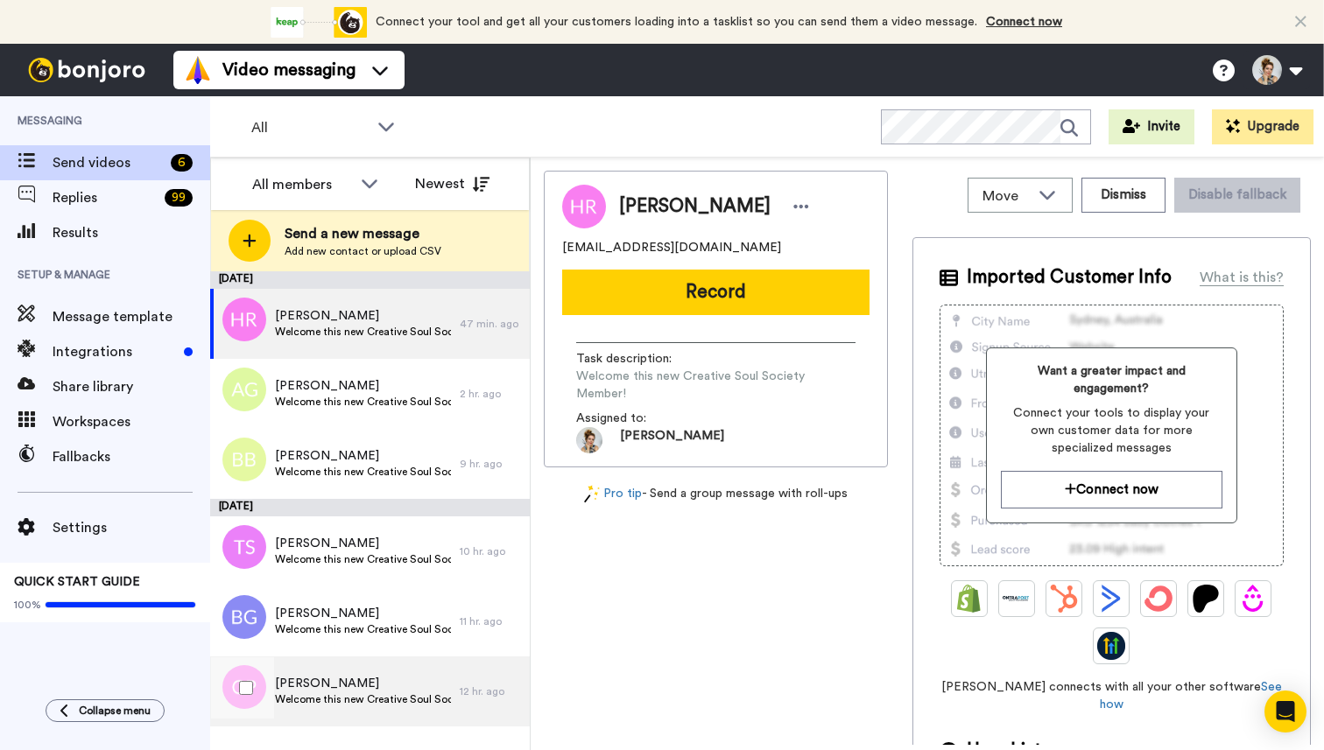
click at [320, 693] on span "Welcome this new Creative Soul Society Member!" at bounding box center [363, 700] width 176 height 14
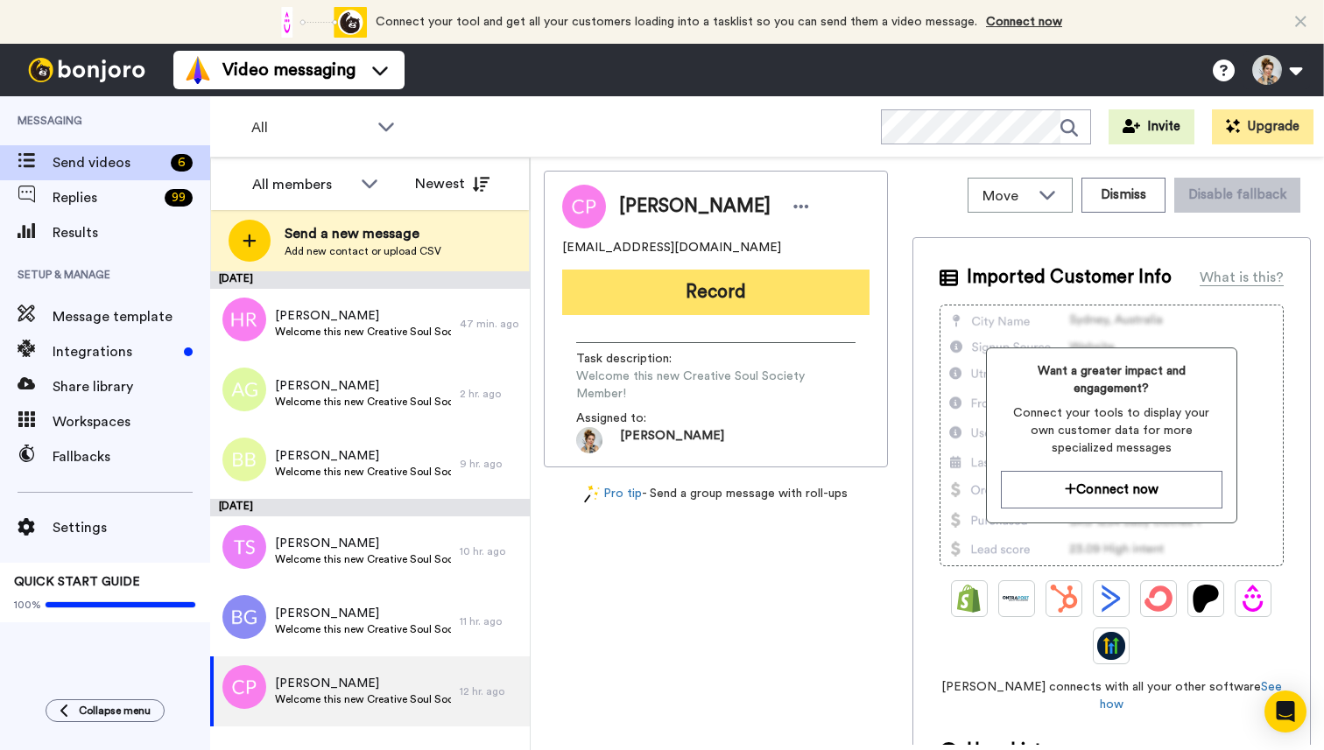
click at [735, 299] on button "Record" at bounding box center [715, 293] width 307 height 46
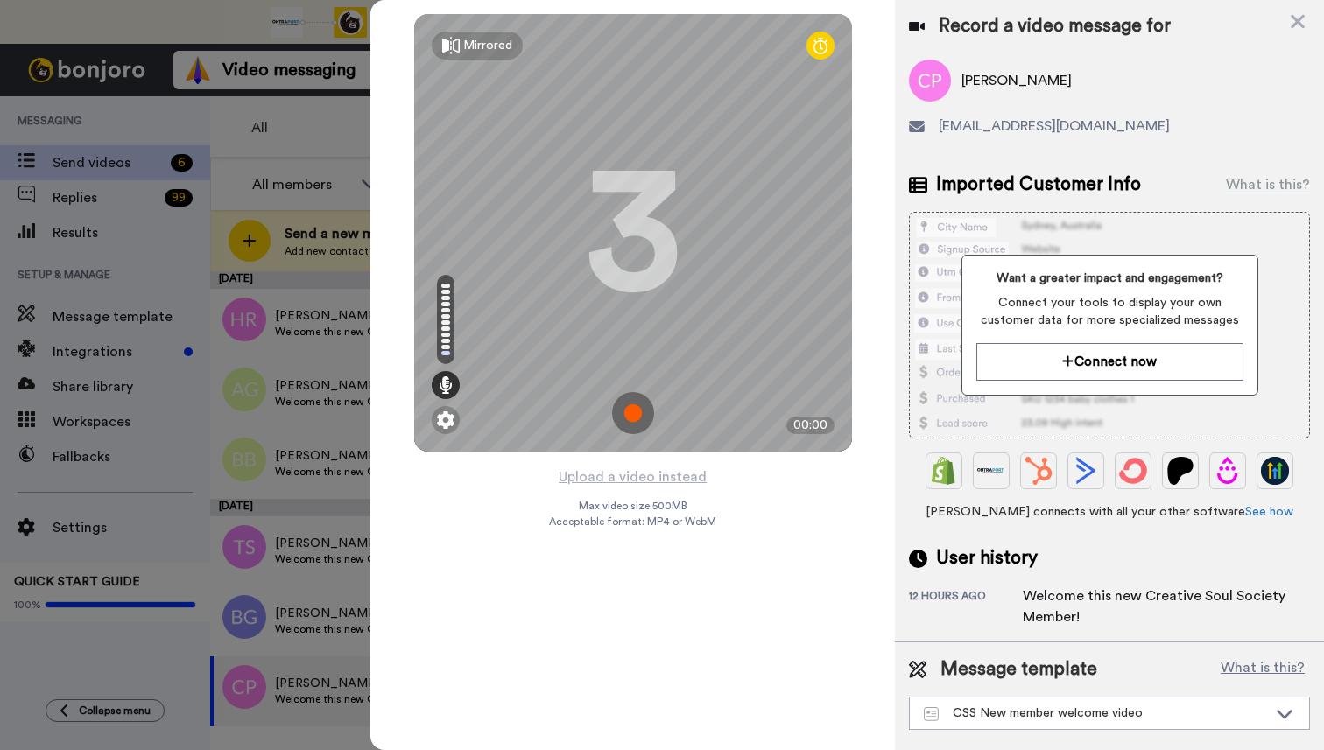
click at [630, 411] on img at bounding box center [633, 413] width 42 height 42
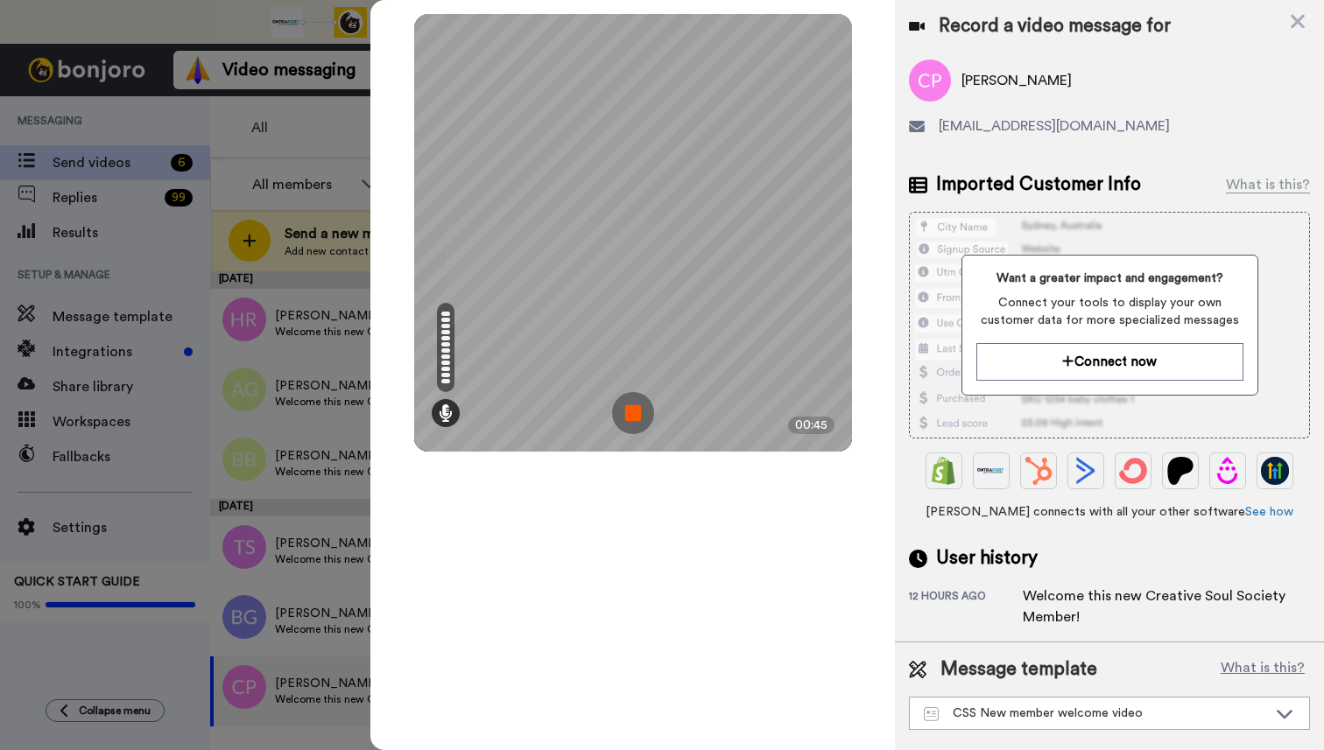
click at [631, 413] on img at bounding box center [633, 413] width 42 height 42
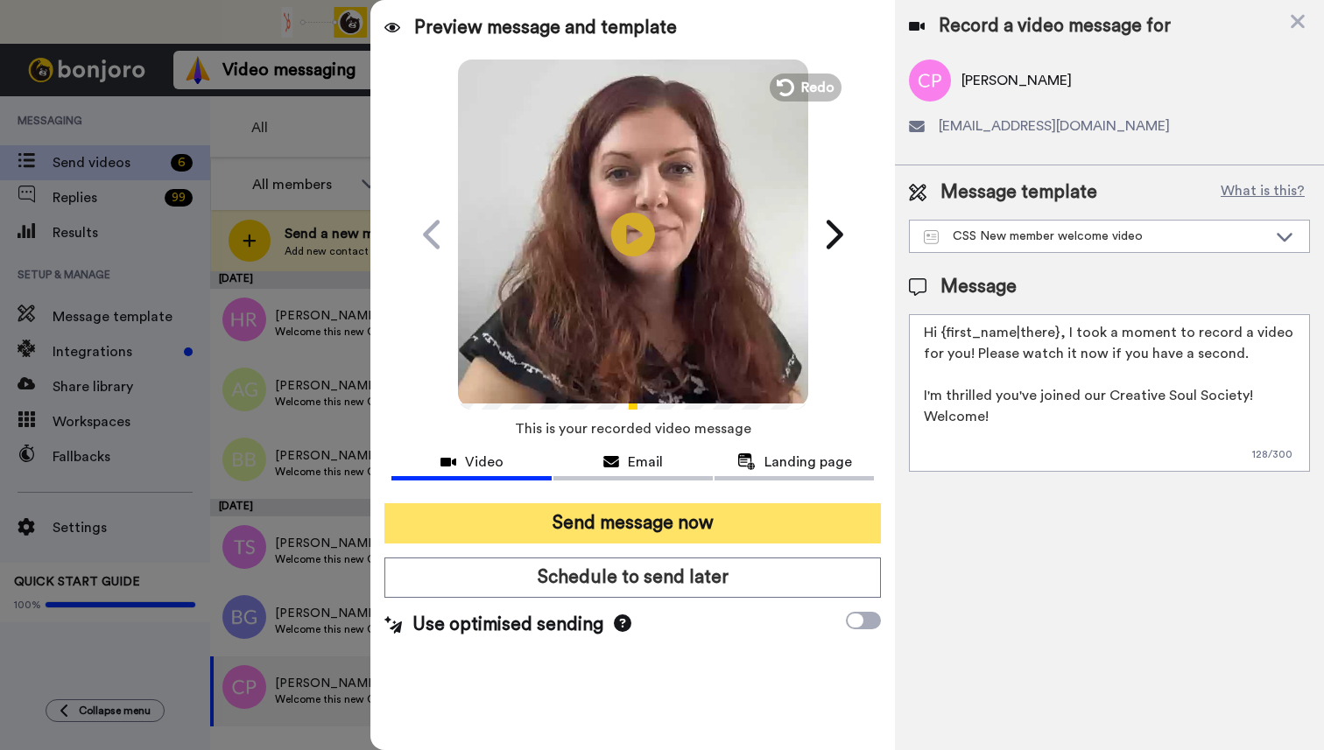
click at [626, 524] on button "Send message now" at bounding box center [632, 523] width 496 height 40
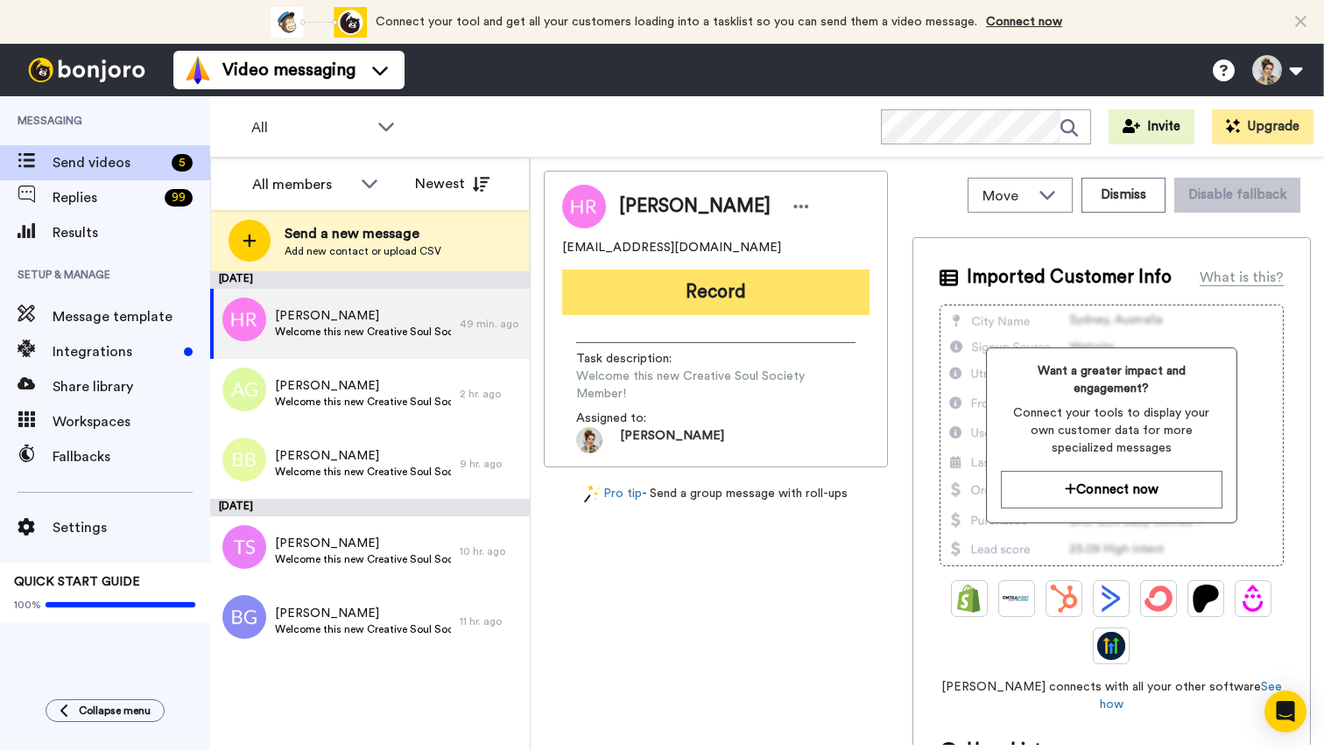
click at [722, 295] on button "Record" at bounding box center [715, 293] width 307 height 46
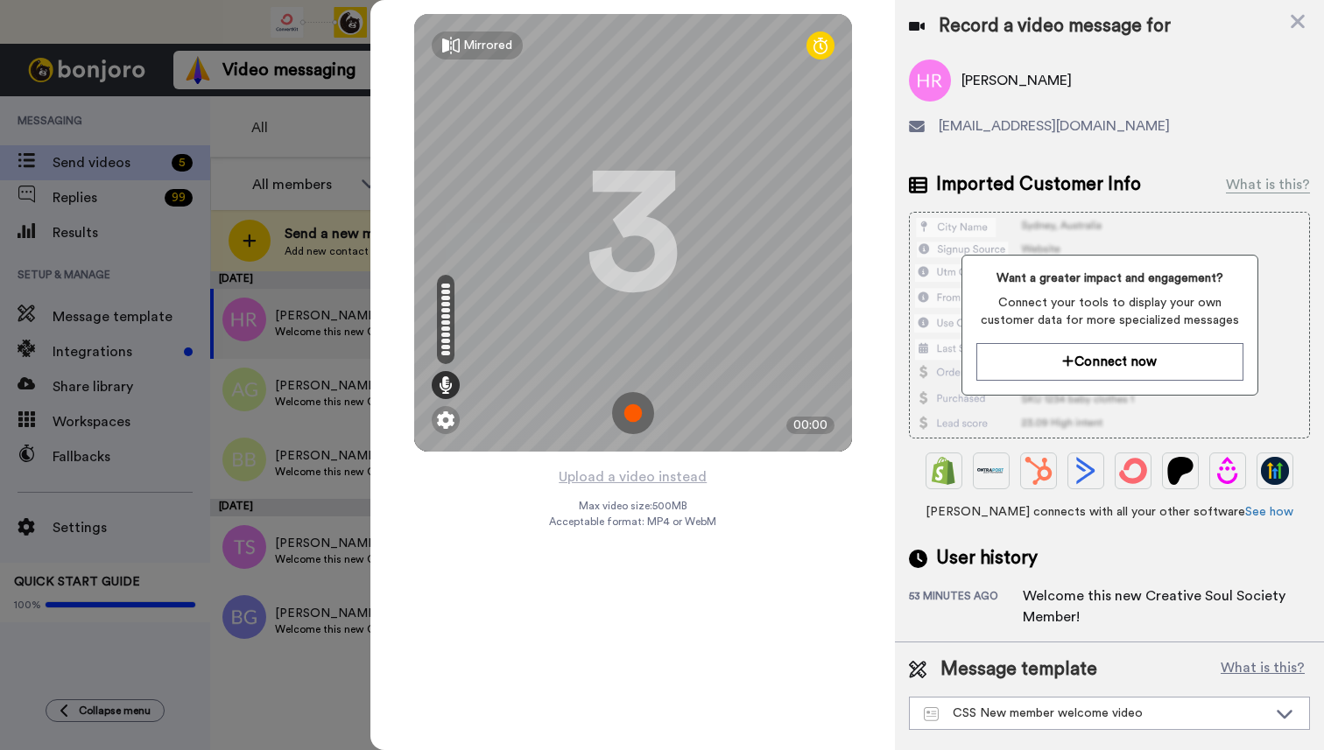
click at [636, 419] on img at bounding box center [633, 413] width 42 height 42
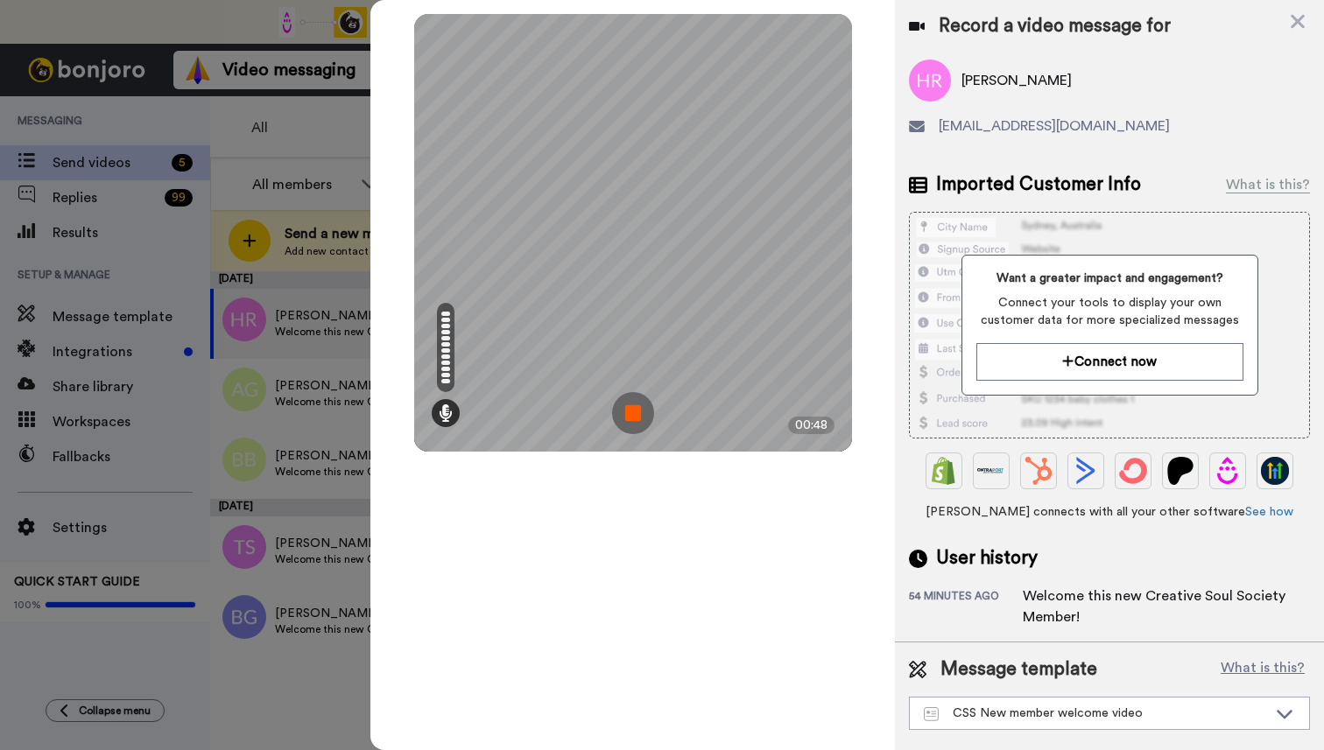
click at [634, 415] on img at bounding box center [633, 413] width 42 height 42
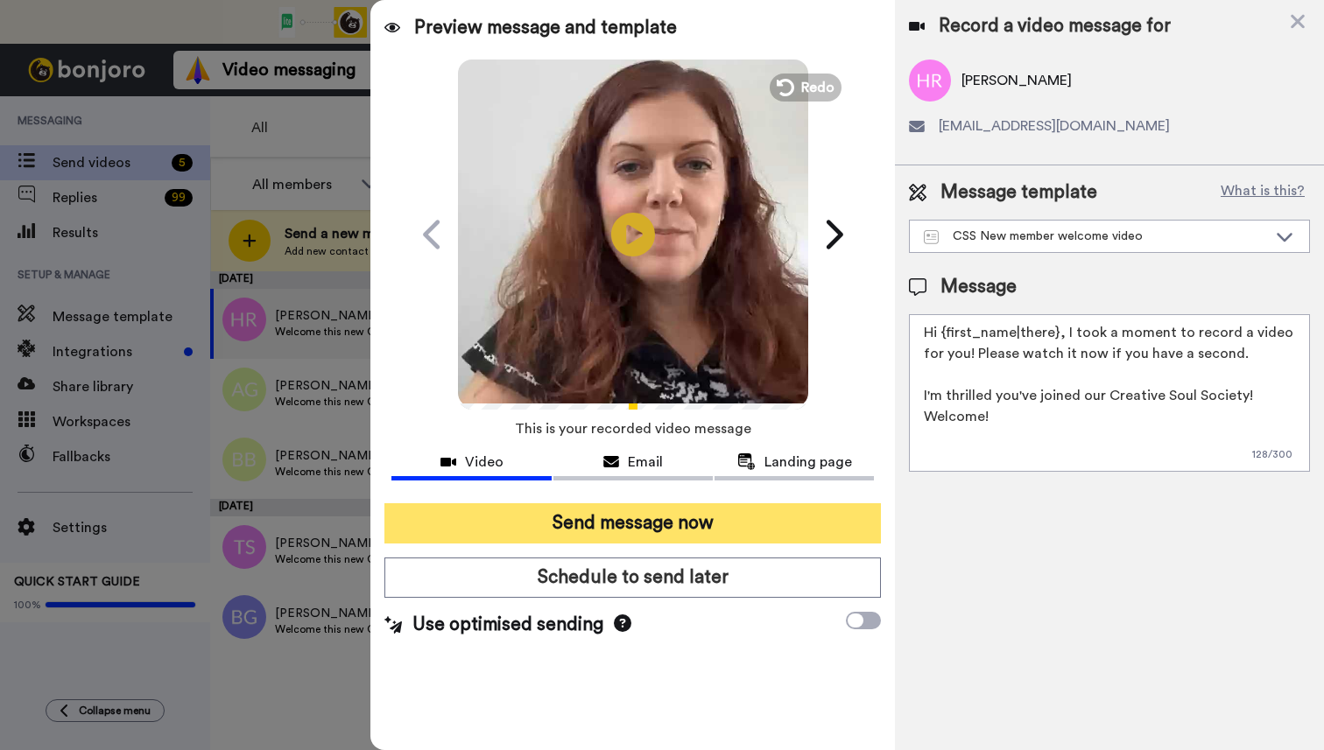
click at [656, 529] on button "Send message now" at bounding box center [632, 523] width 496 height 40
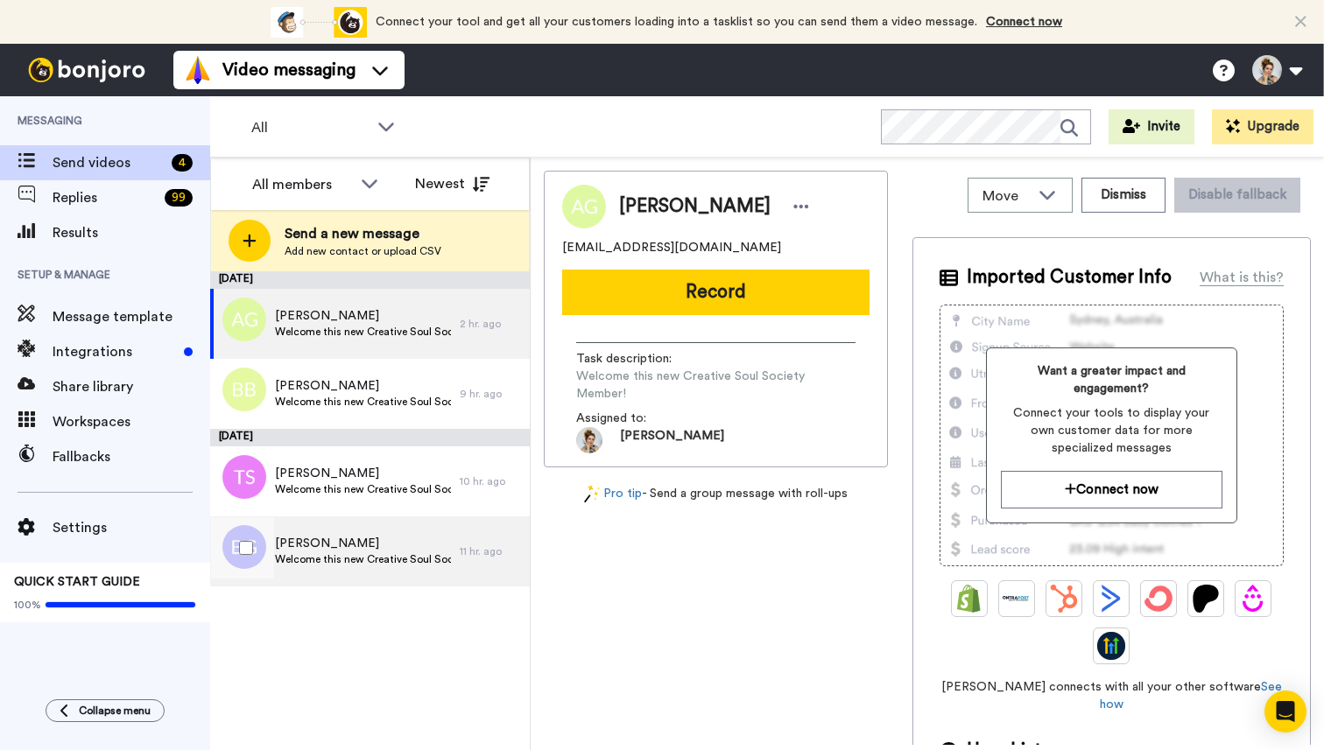
click at [327, 560] on span "Welcome this new Creative Soul Society Member!" at bounding box center [363, 559] width 176 height 14
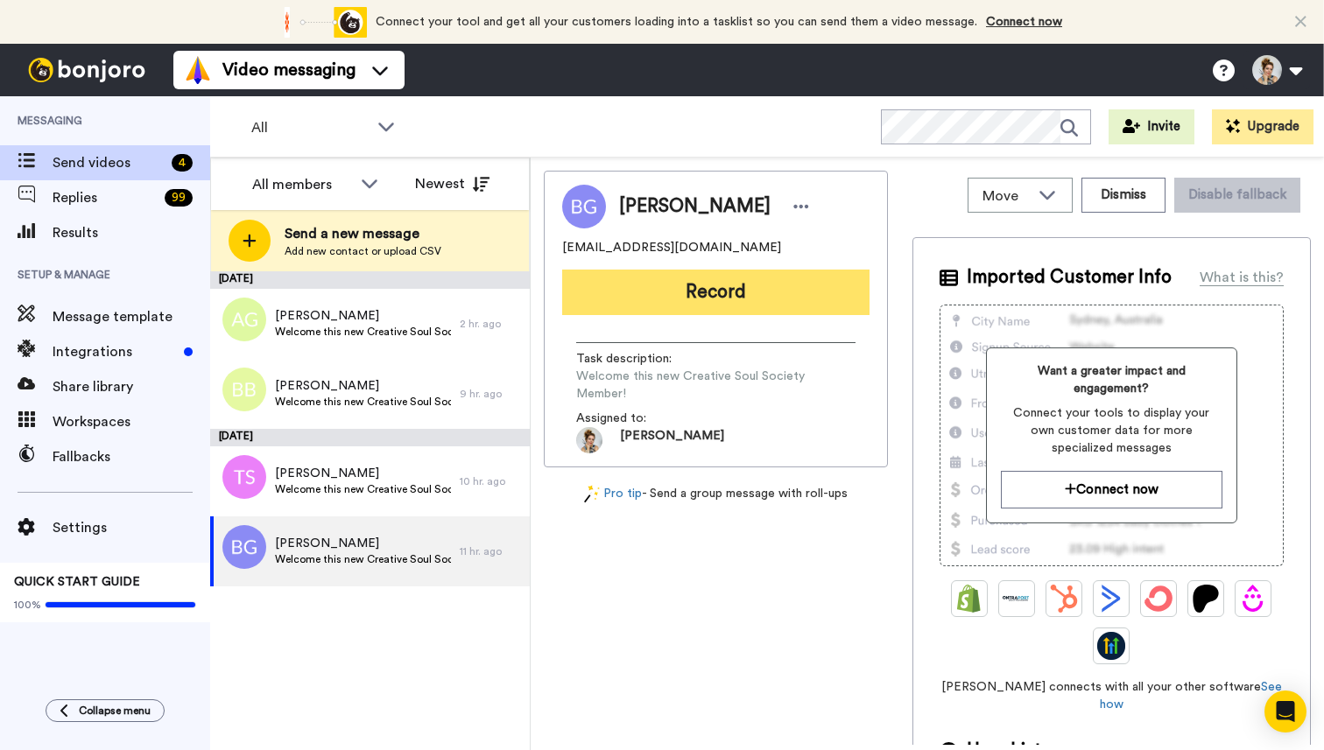
click at [735, 293] on button "Record" at bounding box center [715, 293] width 307 height 46
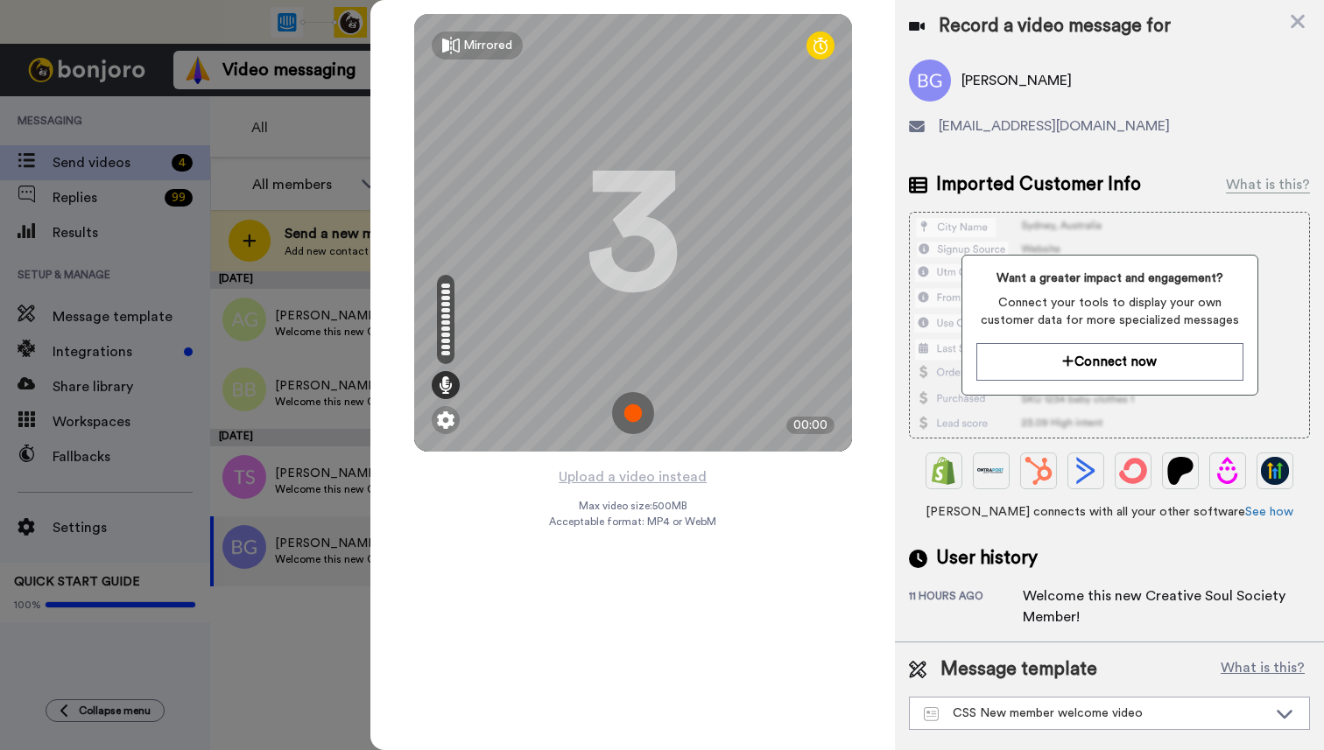
click at [632, 420] on img at bounding box center [633, 413] width 42 height 42
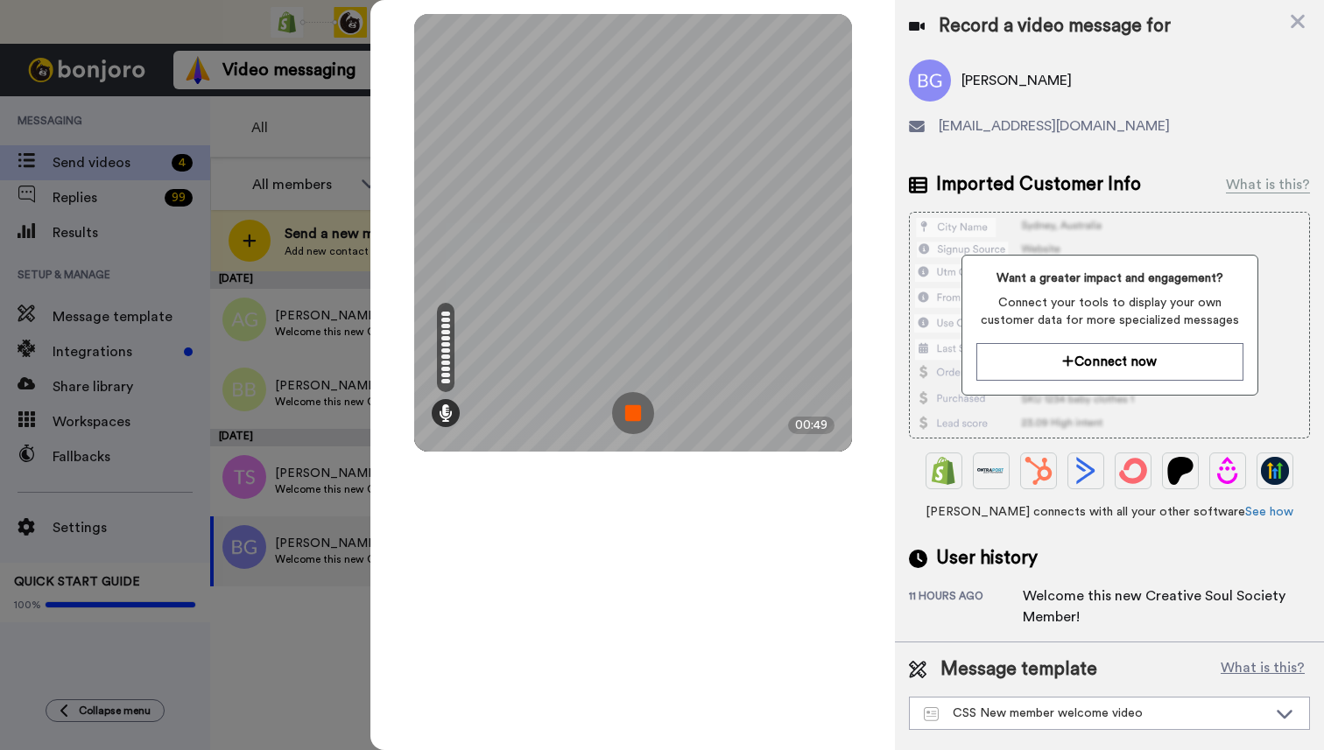
click at [632, 419] on img at bounding box center [633, 413] width 42 height 42
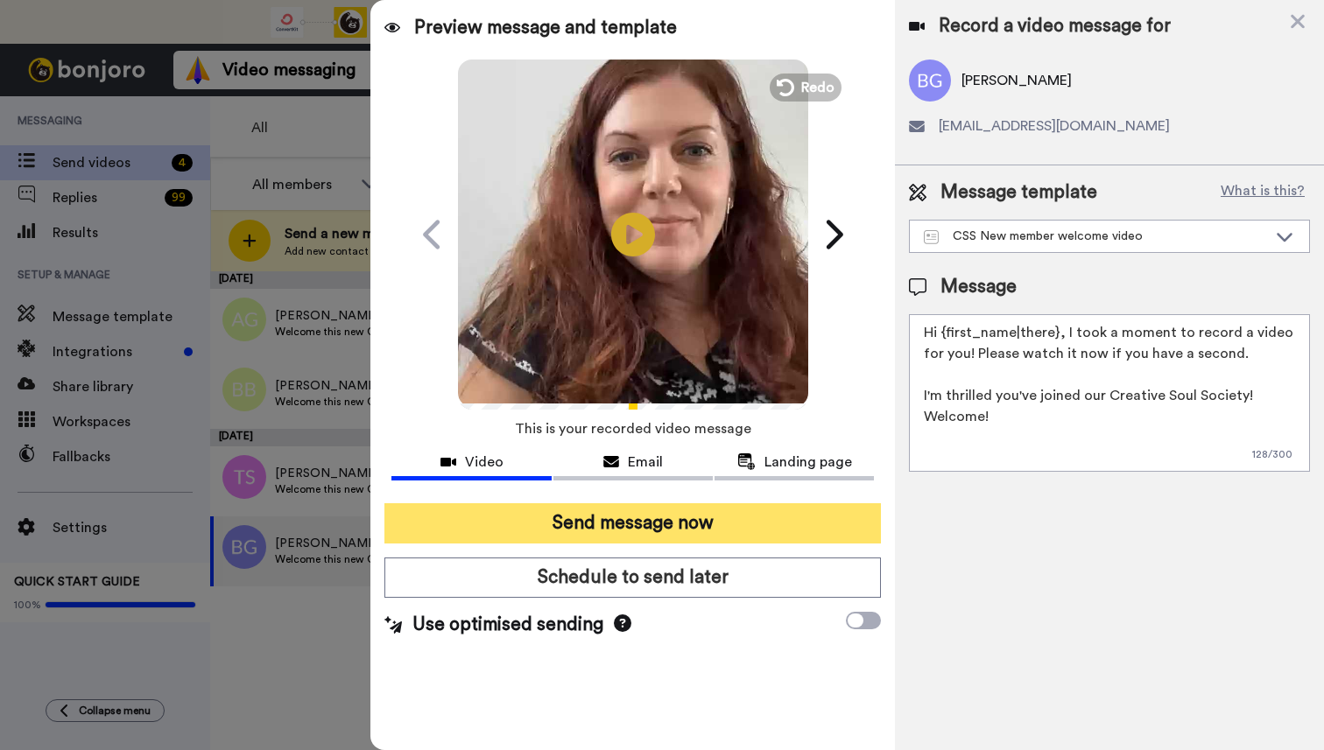
click at [656, 529] on button "Send message now" at bounding box center [632, 523] width 496 height 40
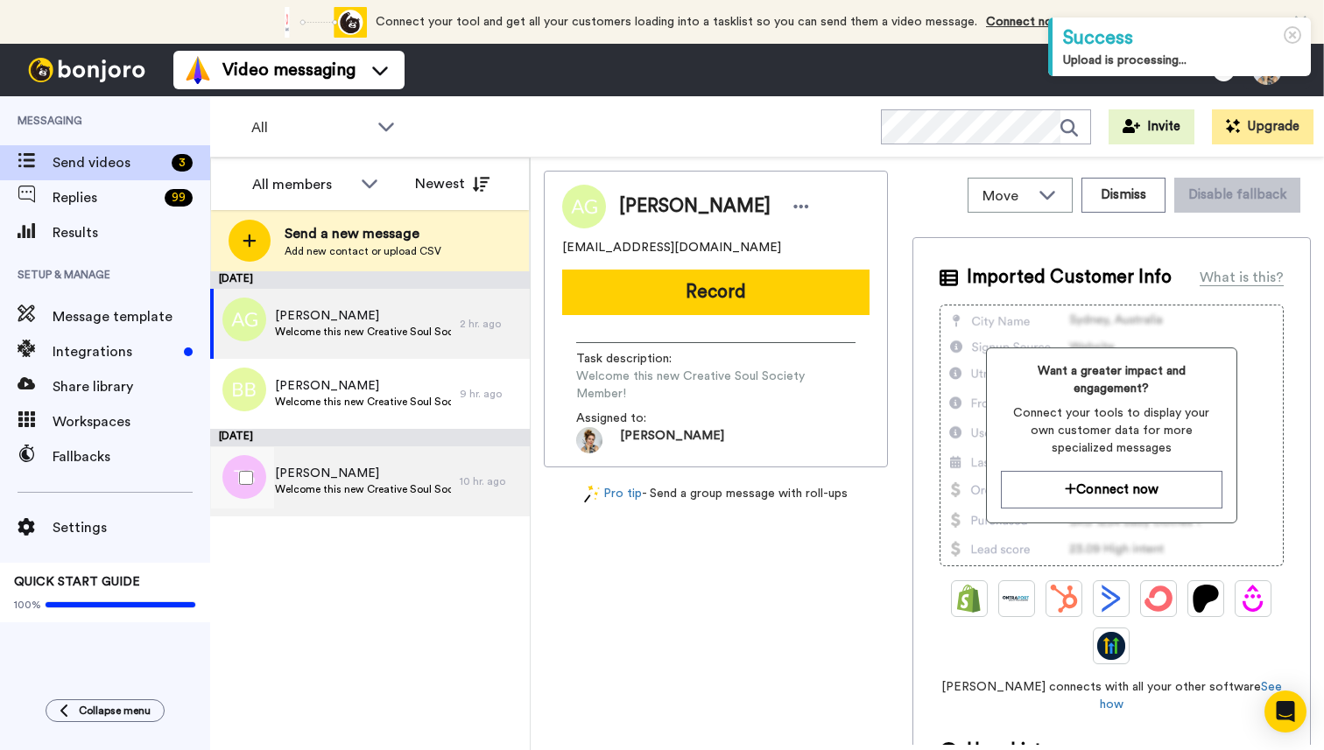
click at [363, 496] on div "Teresa Stocks Welcome this new Creative Soul Society Member!" at bounding box center [363, 481] width 176 height 33
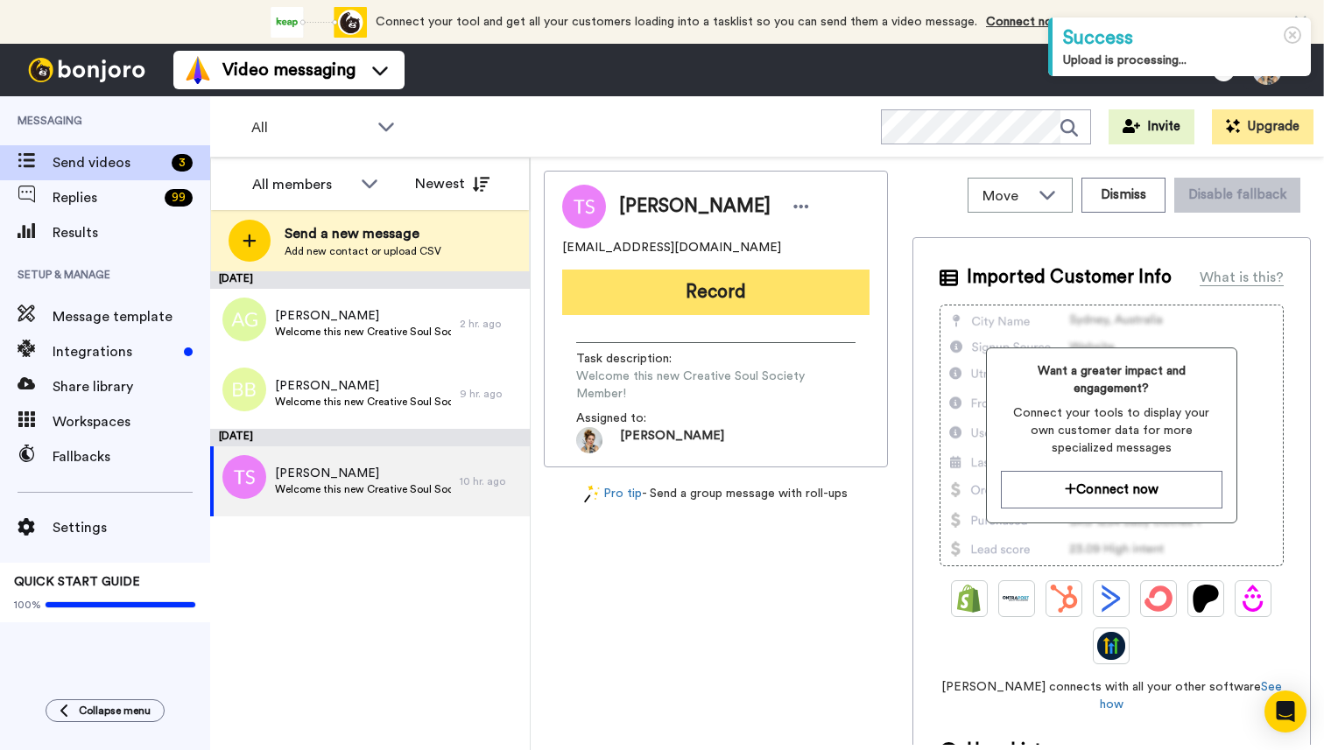
click at [749, 296] on button "Record" at bounding box center [715, 293] width 307 height 46
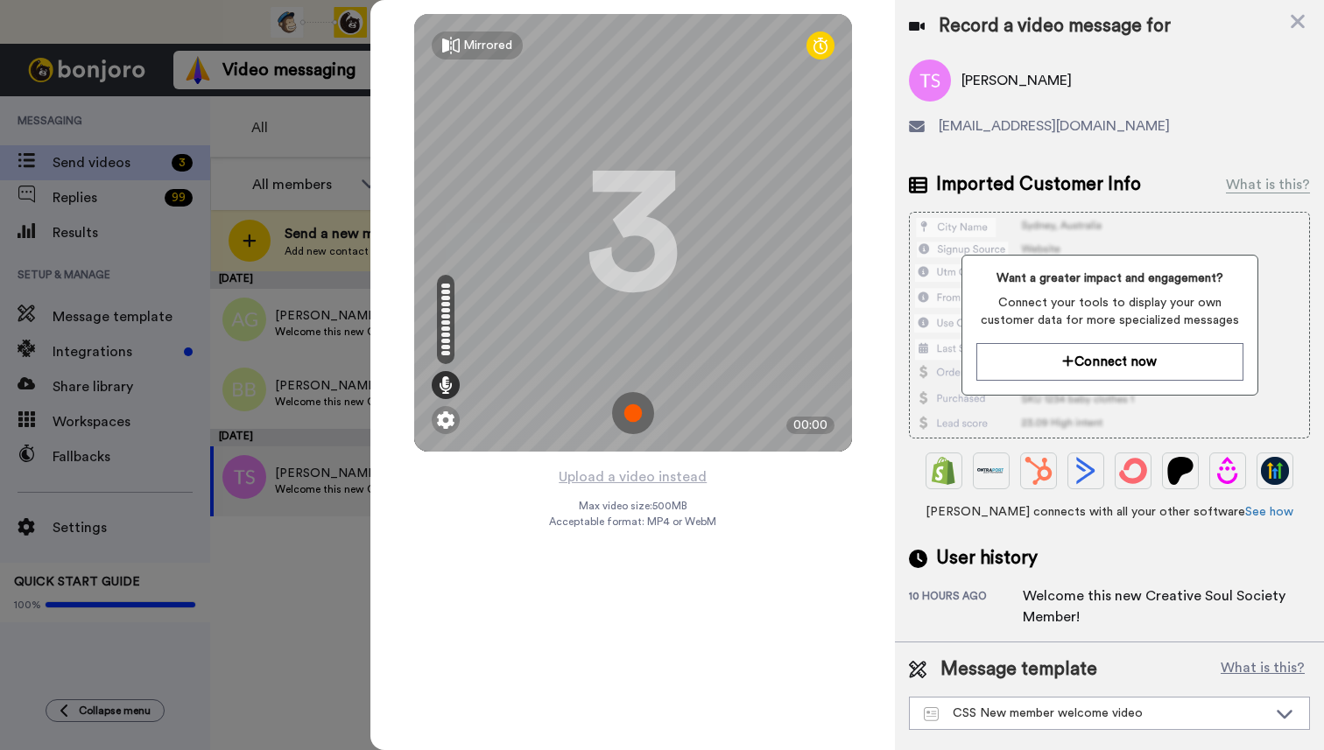
click at [632, 418] on img at bounding box center [633, 413] width 42 height 42
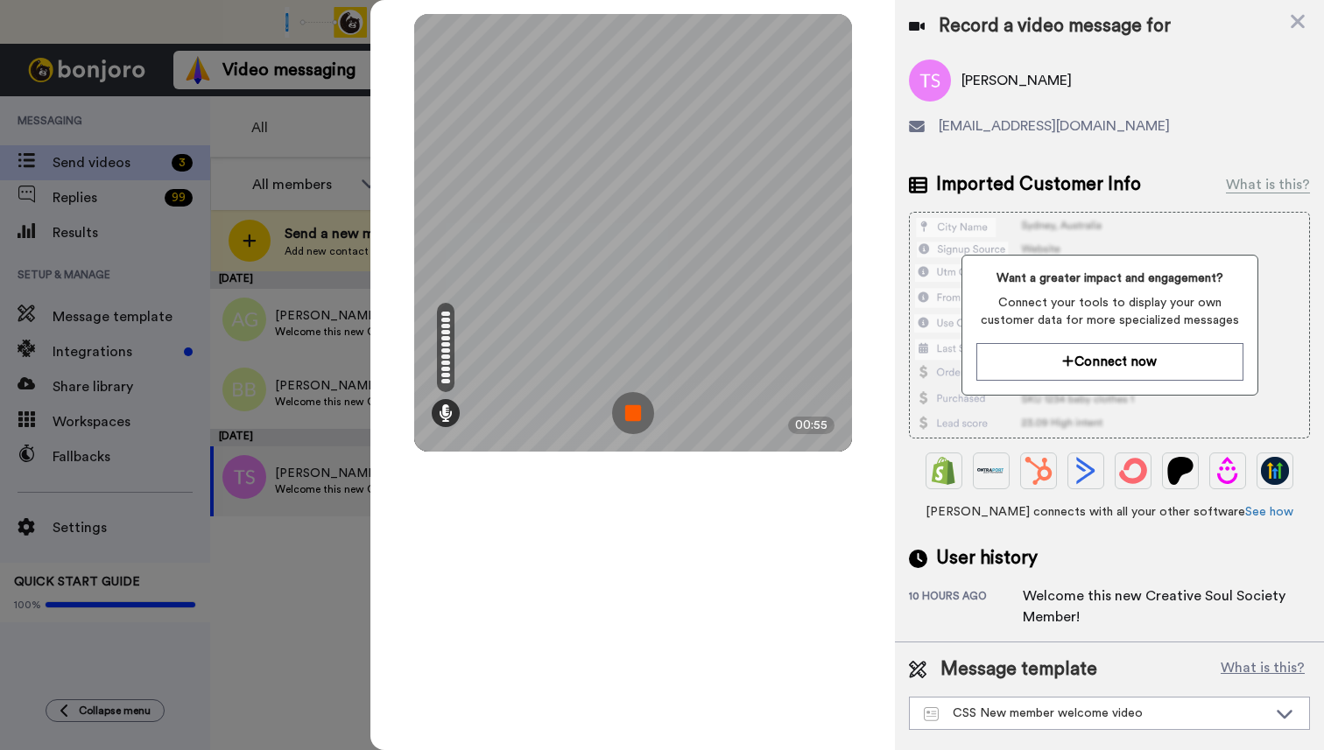
click at [632, 419] on img at bounding box center [633, 413] width 42 height 42
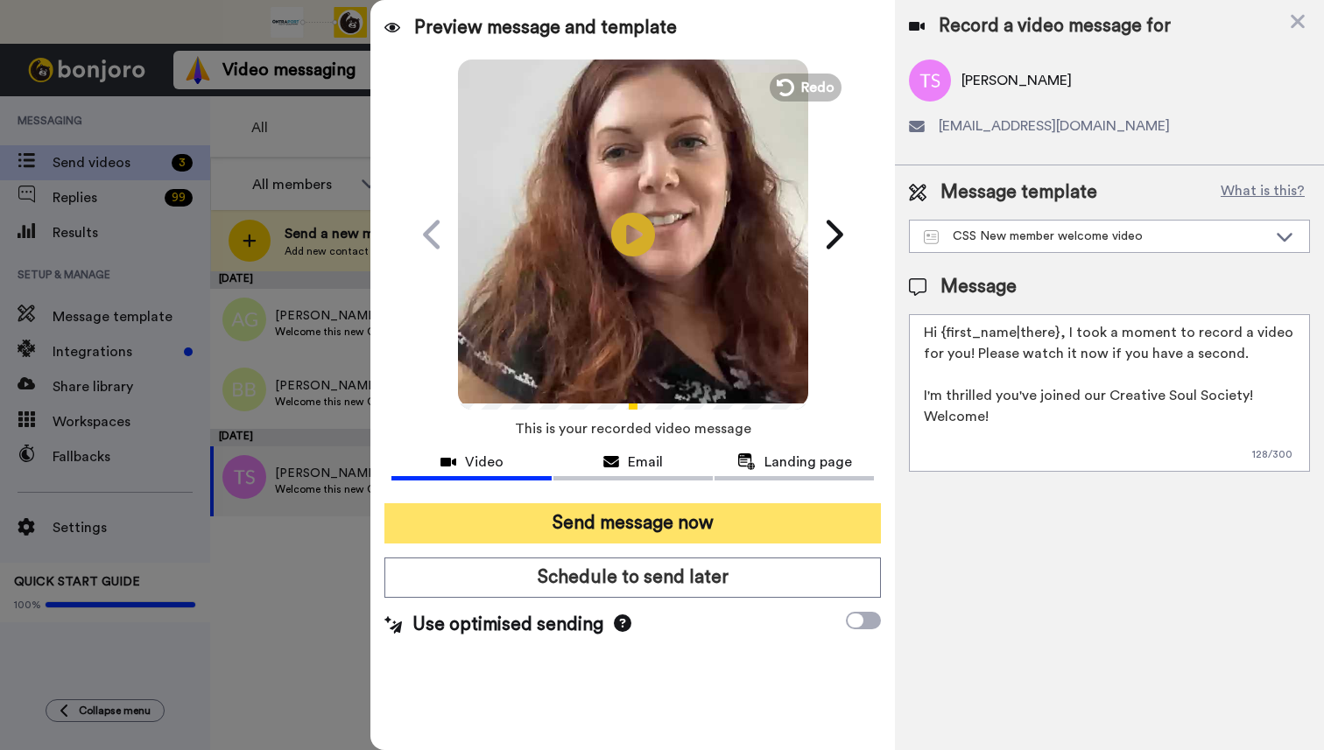
click at [636, 519] on button "Send message now" at bounding box center [632, 523] width 496 height 40
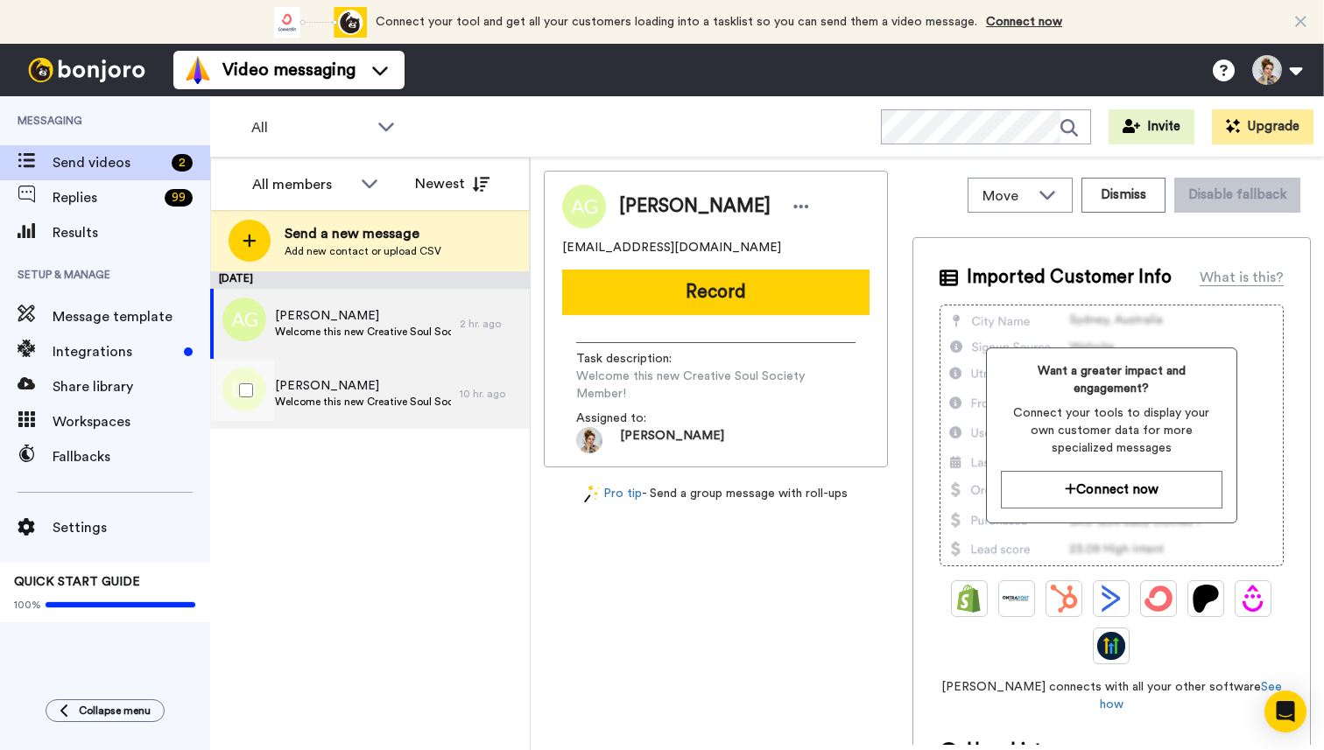
click at [384, 390] on span "[PERSON_NAME]" at bounding box center [363, 386] width 176 height 18
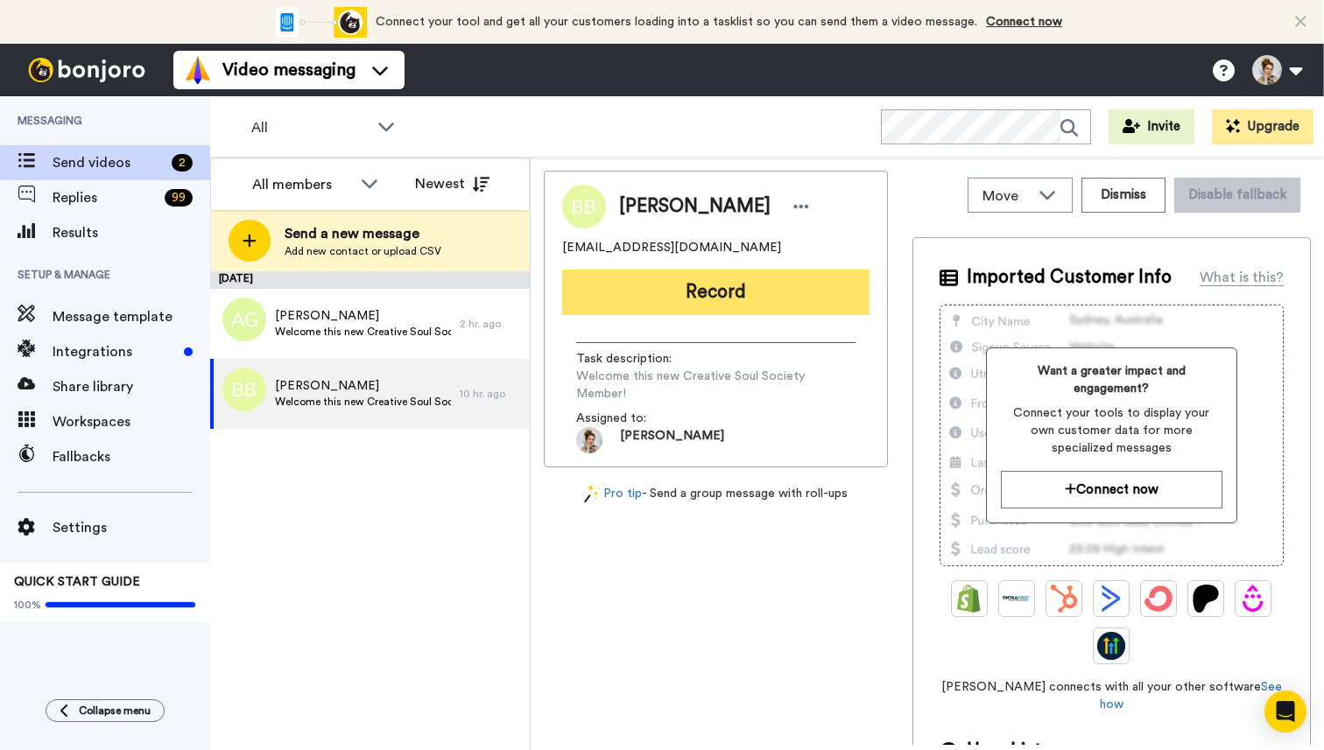
click at [745, 302] on button "Record" at bounding box center [715, 293] width 307 height 46
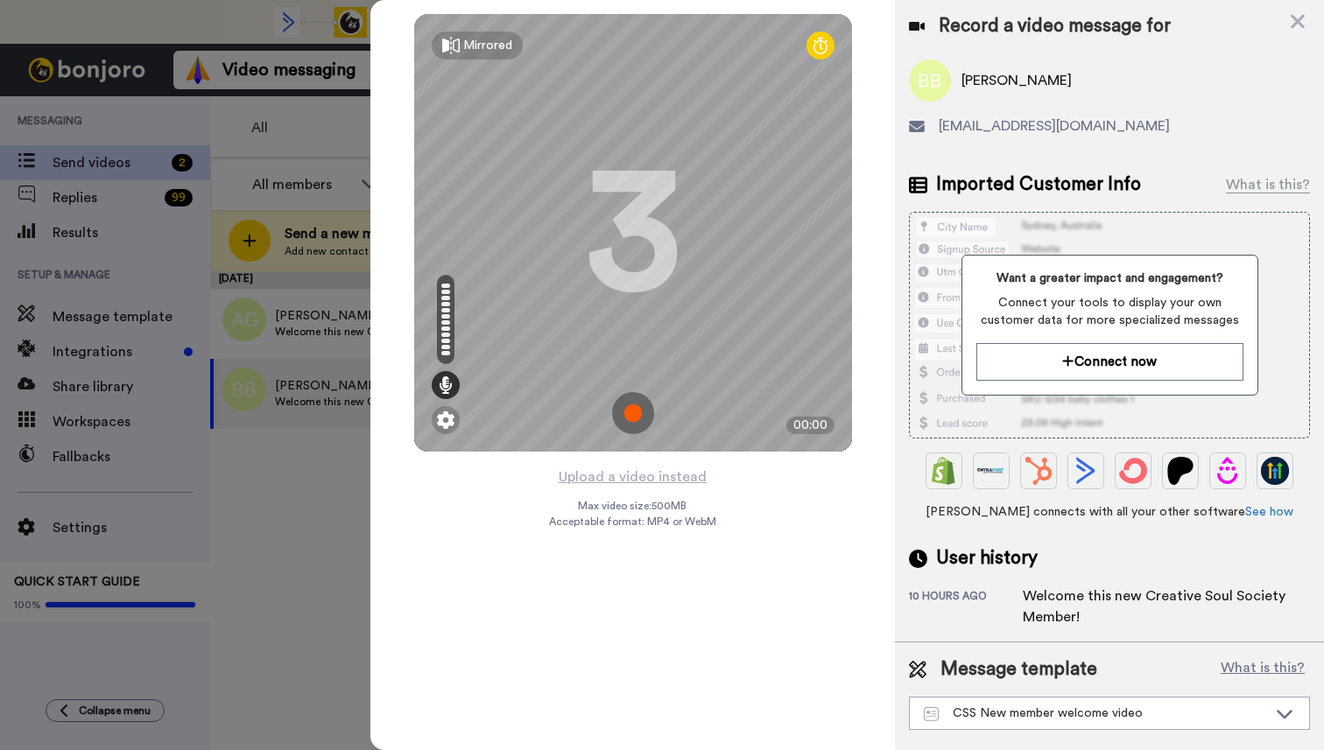
click at [632, 412] on img at bounding box center [633, 413] width 42 height 42
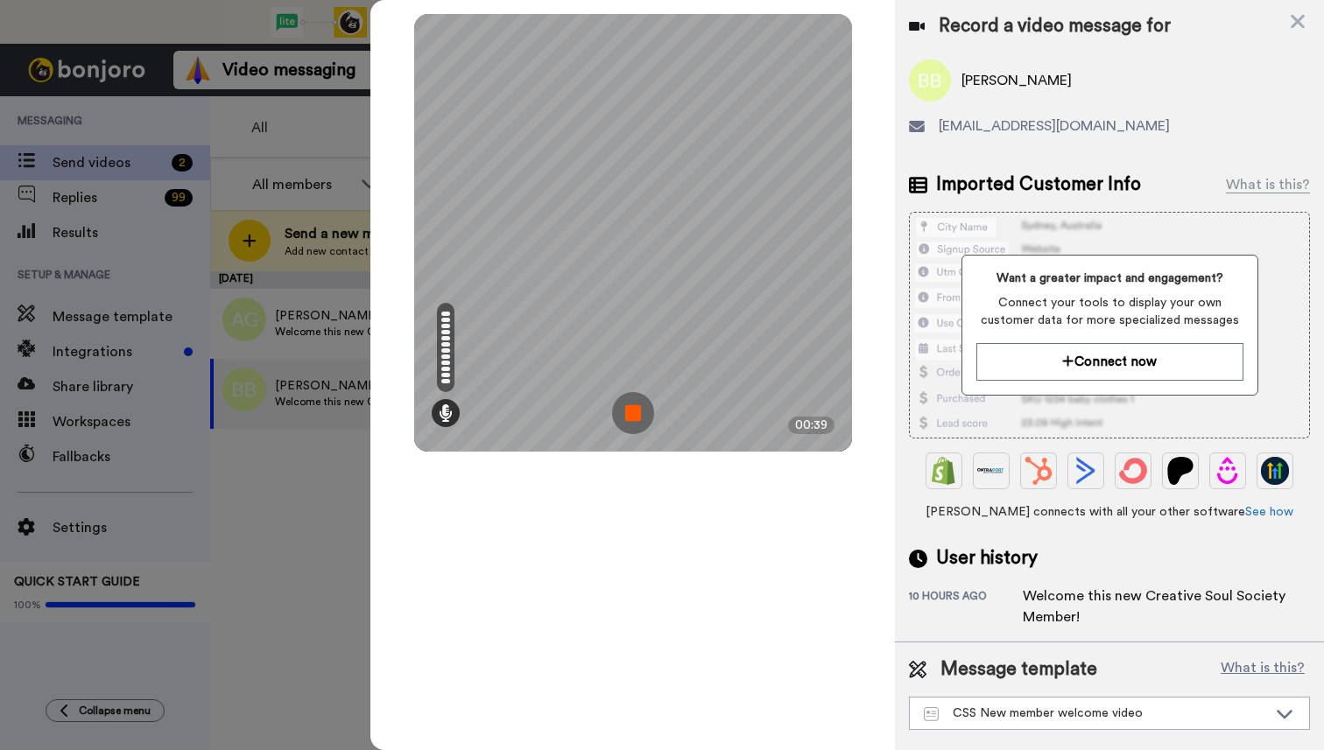
click at [632, 412] on img at bounding box center [633, 413] width 42 height 42
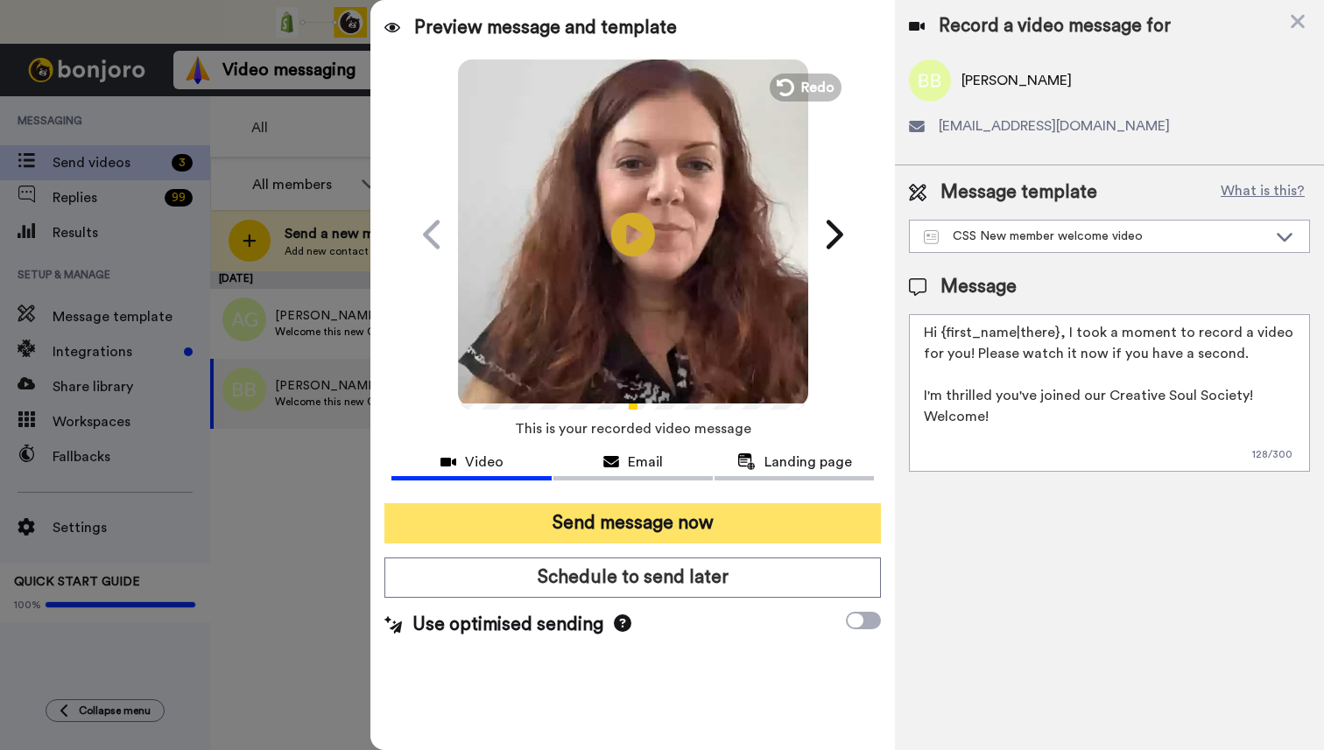
click at [635, 525] on button "Send message now" at bounding box center [632, 523] width 496 height 40
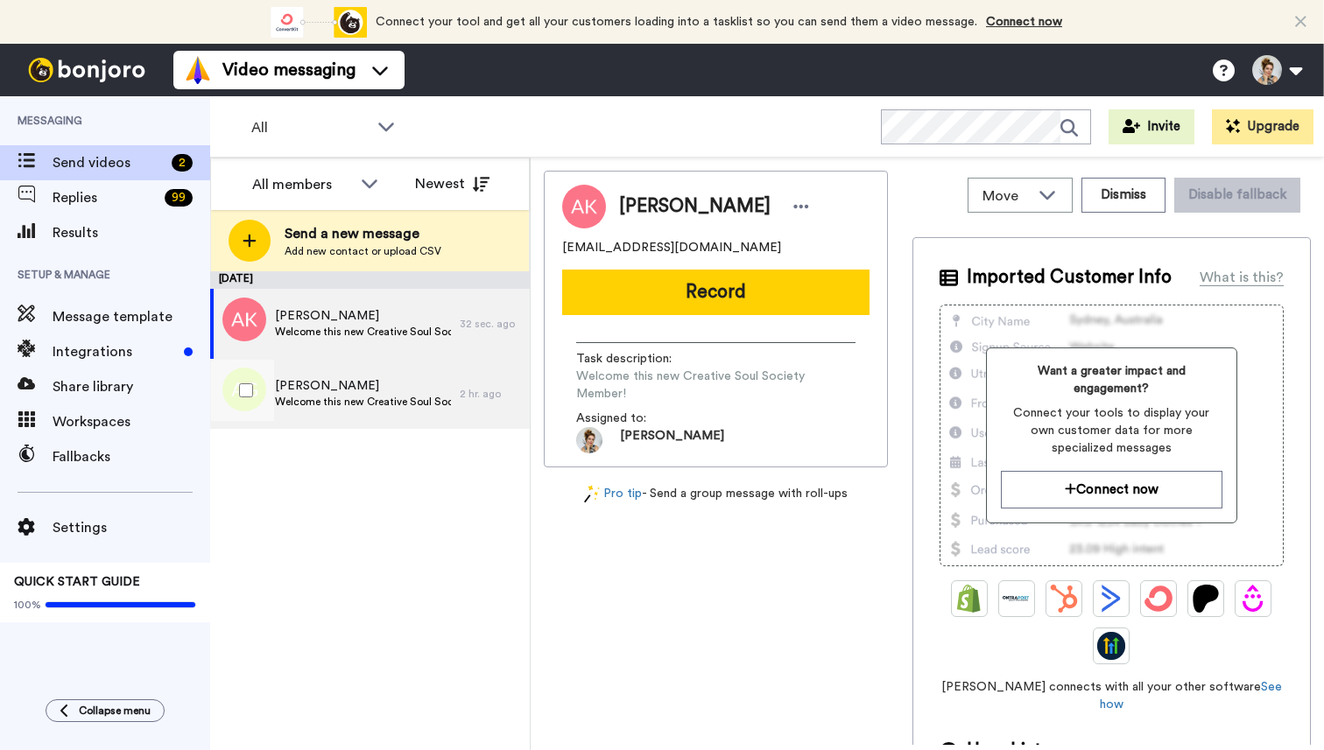
click at [347, 406] on span "Welcome this new Creative Soul Society Member!" at bounding box center [363, 402] width 176 height 14
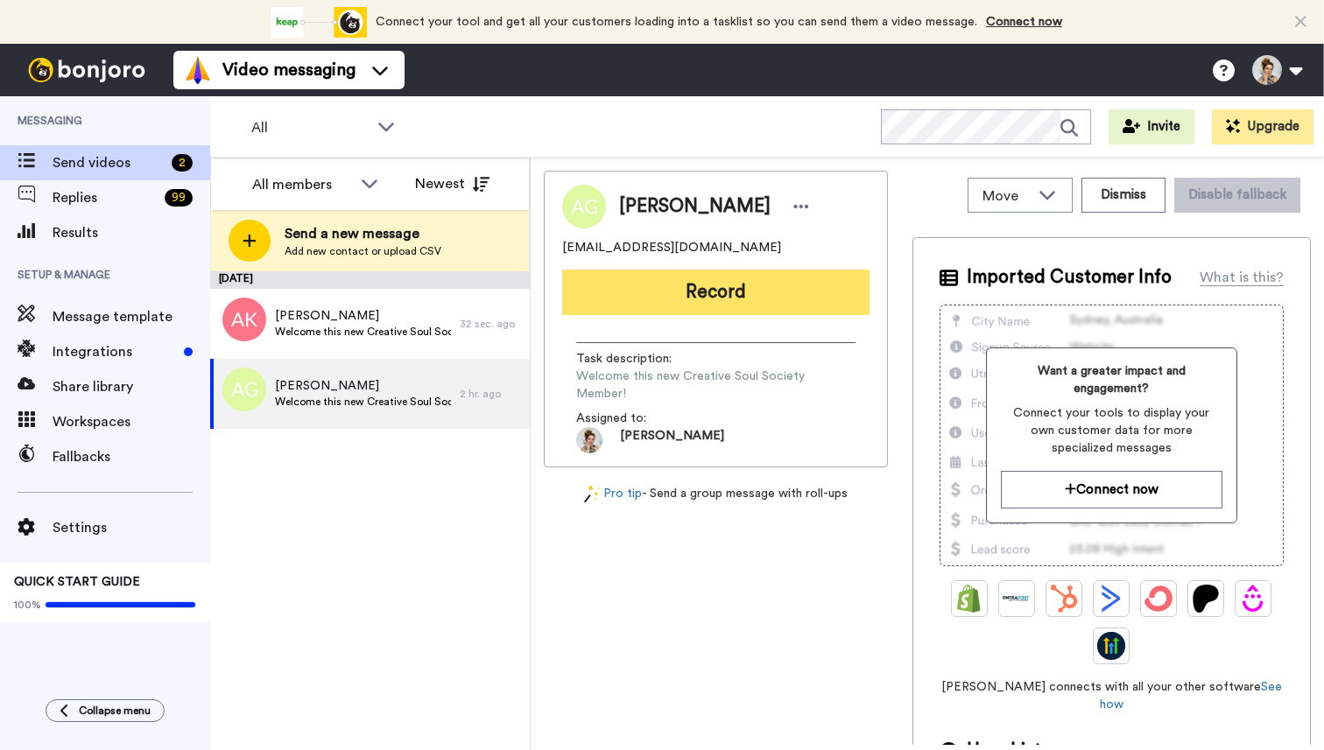
click at [732, 298] on button "Record" at bounding box center [715, 293] width 307 height 46
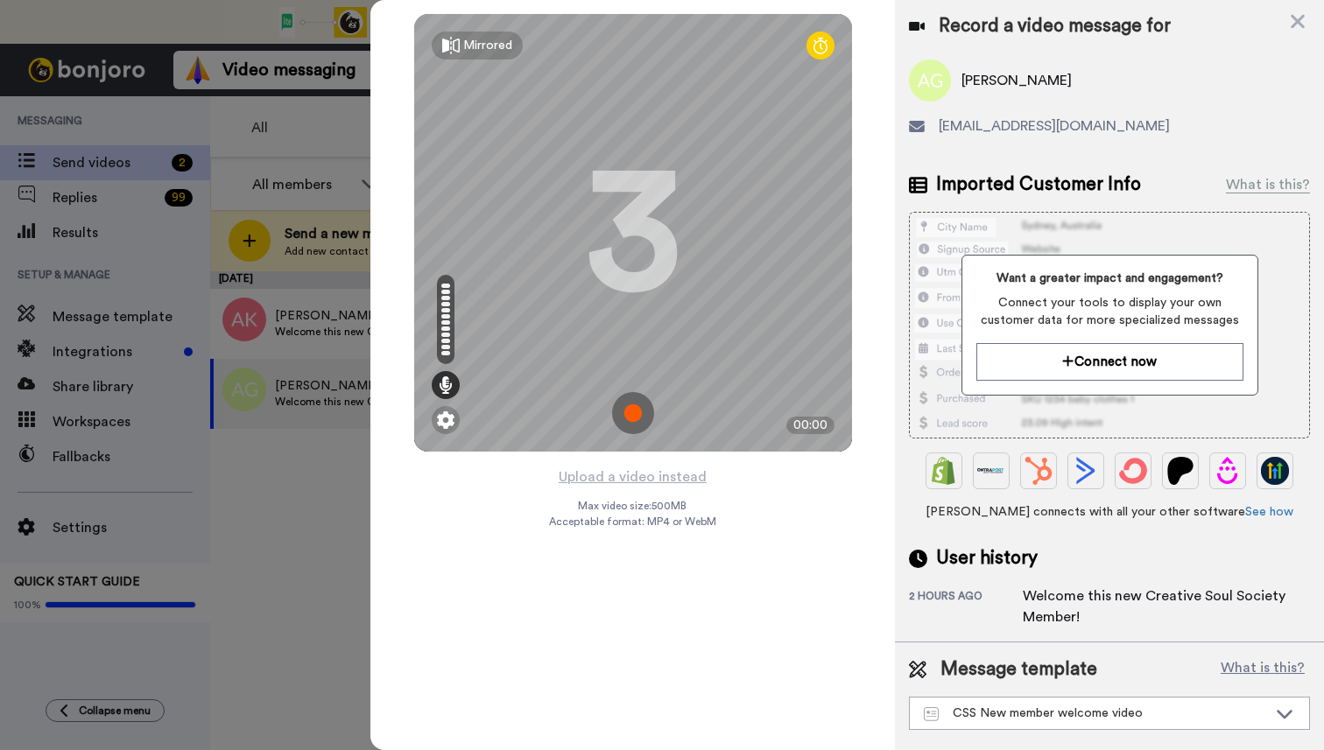
click at [631, 414] on img at bounding box center [633, 413] width 42 height 42
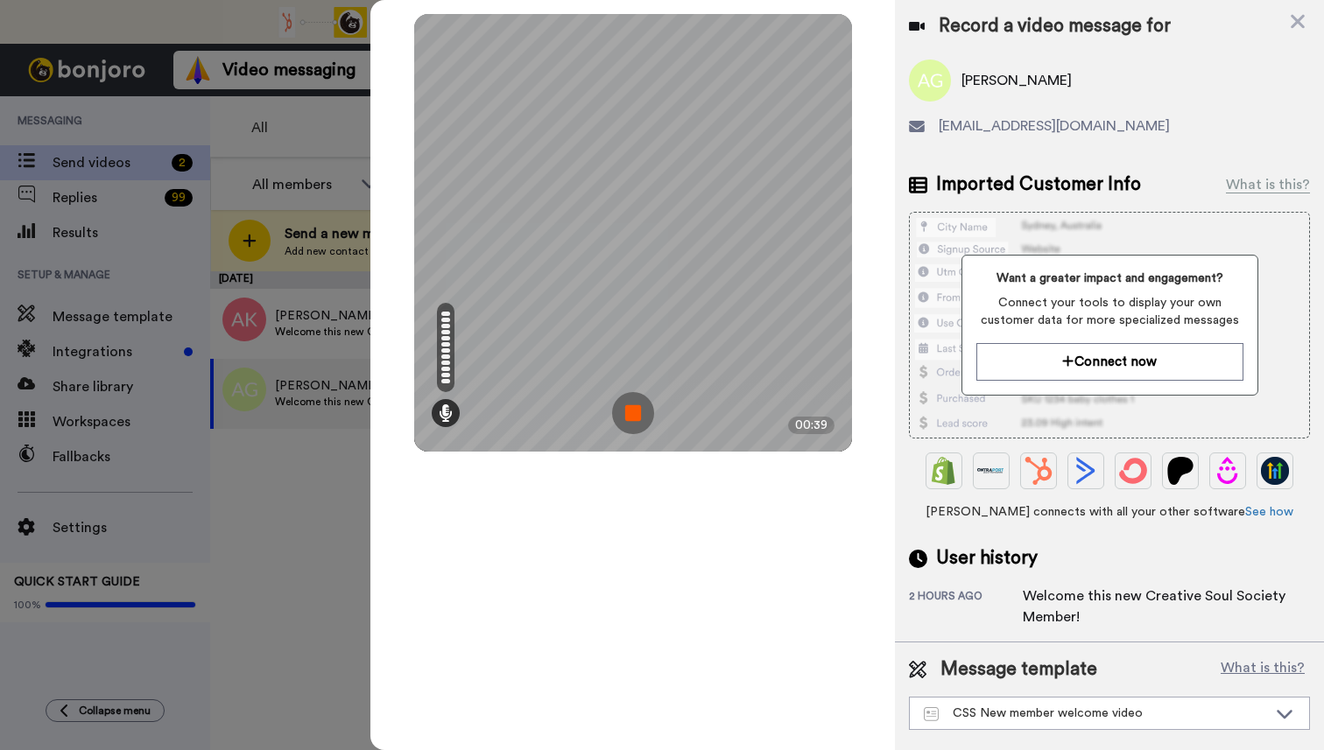
click at [631, 415] on img at bounding box center [633, 413] width 42 height 42
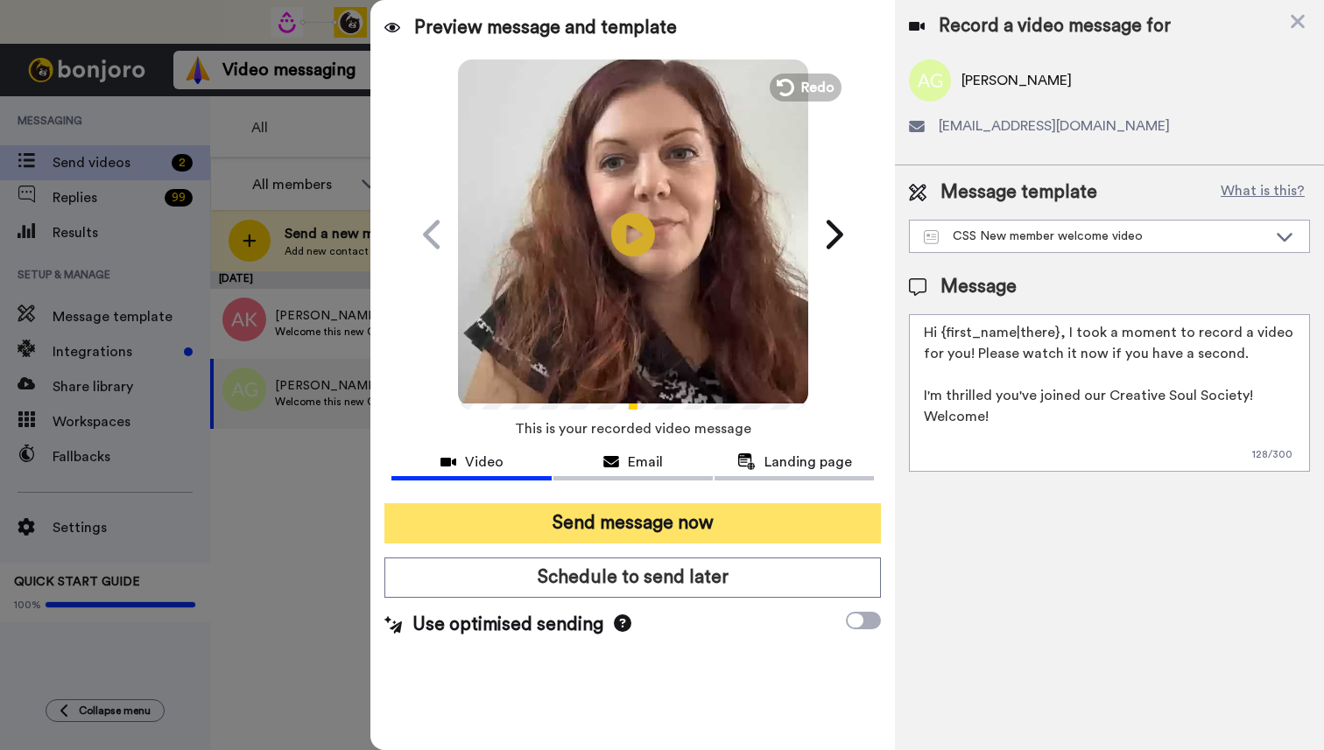
click at [615, 521] on button "Send message now" at bounding box center [632, 523] width 496 height 40
